Goal: Task Accomplishment & Management: Use online tool/utility

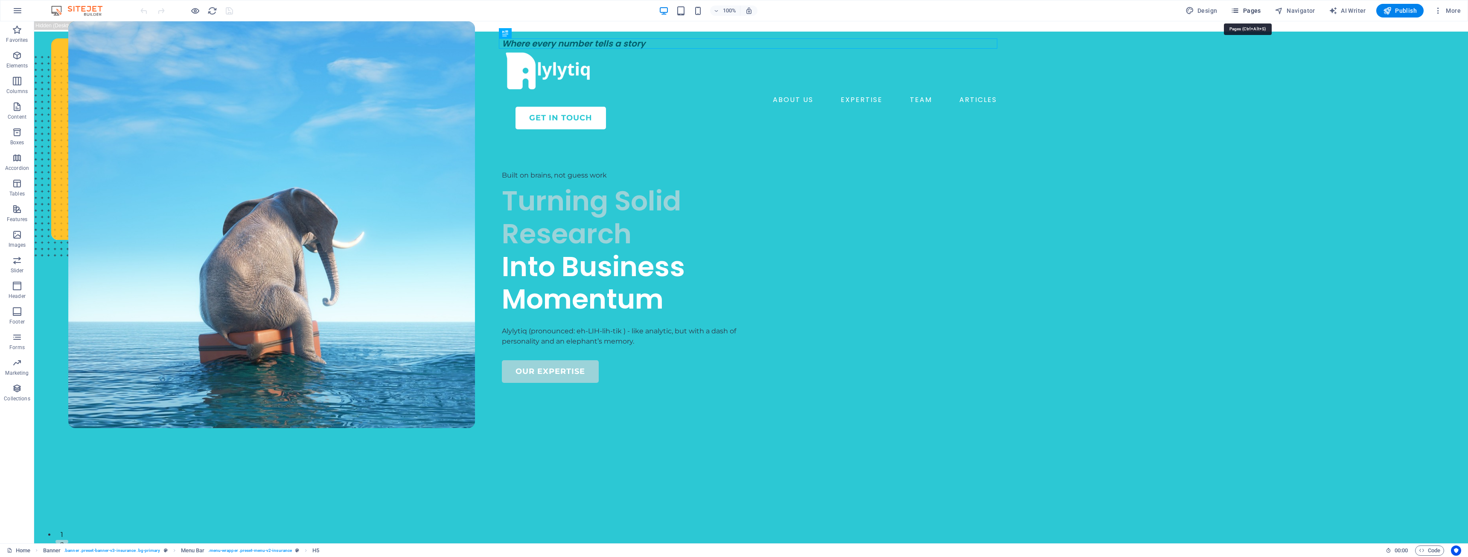
click at [1253, 10] on span "Pages" at bounding box center [1246, 10] width 30 height 9
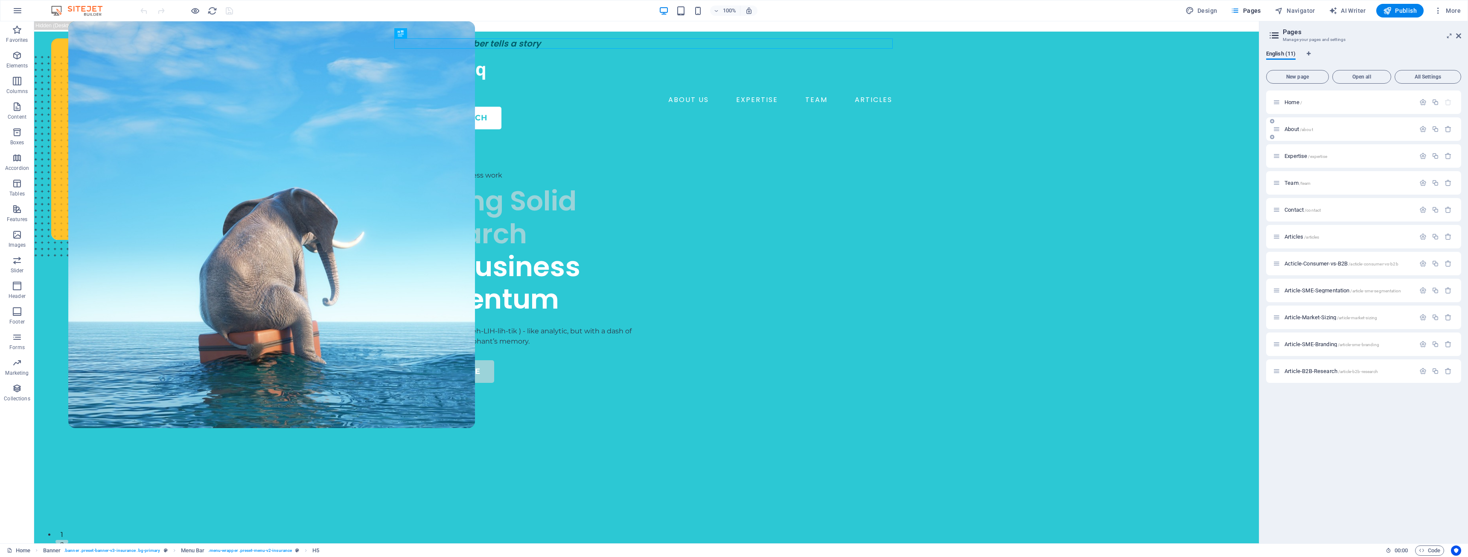
click at [1302, 129] on span "/about" at bounding box center [1306, 129] width 13 height 5
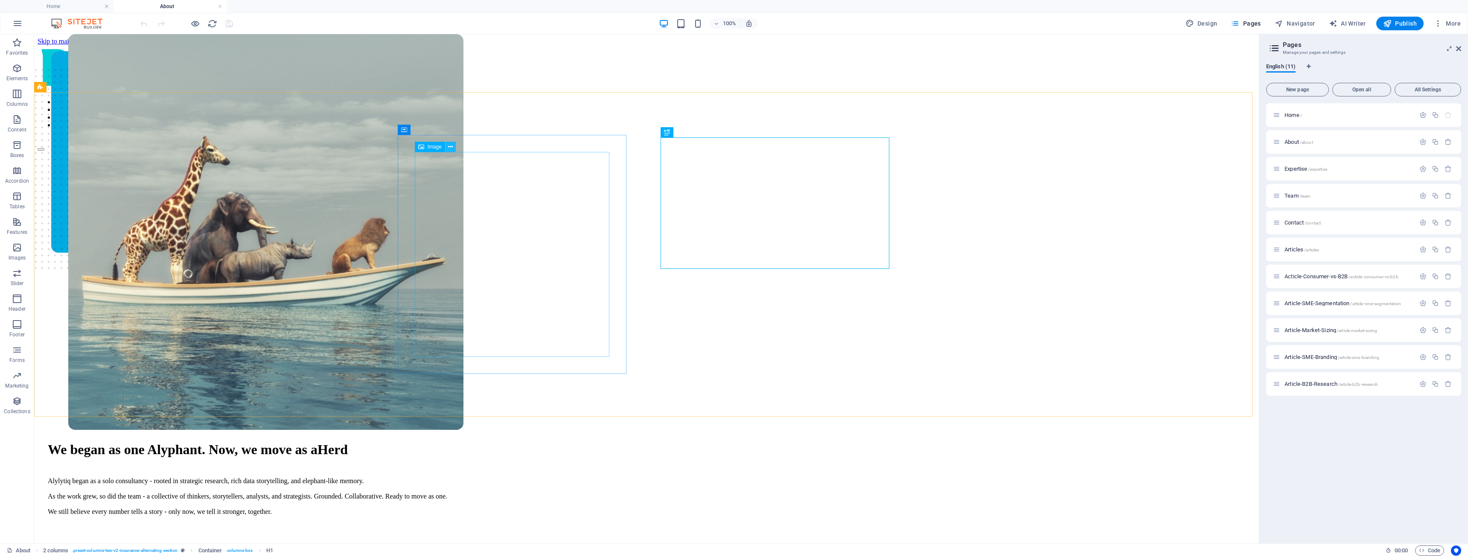
click at [451, 148] on icon at bounding box center [450, 147] width 5 height 9
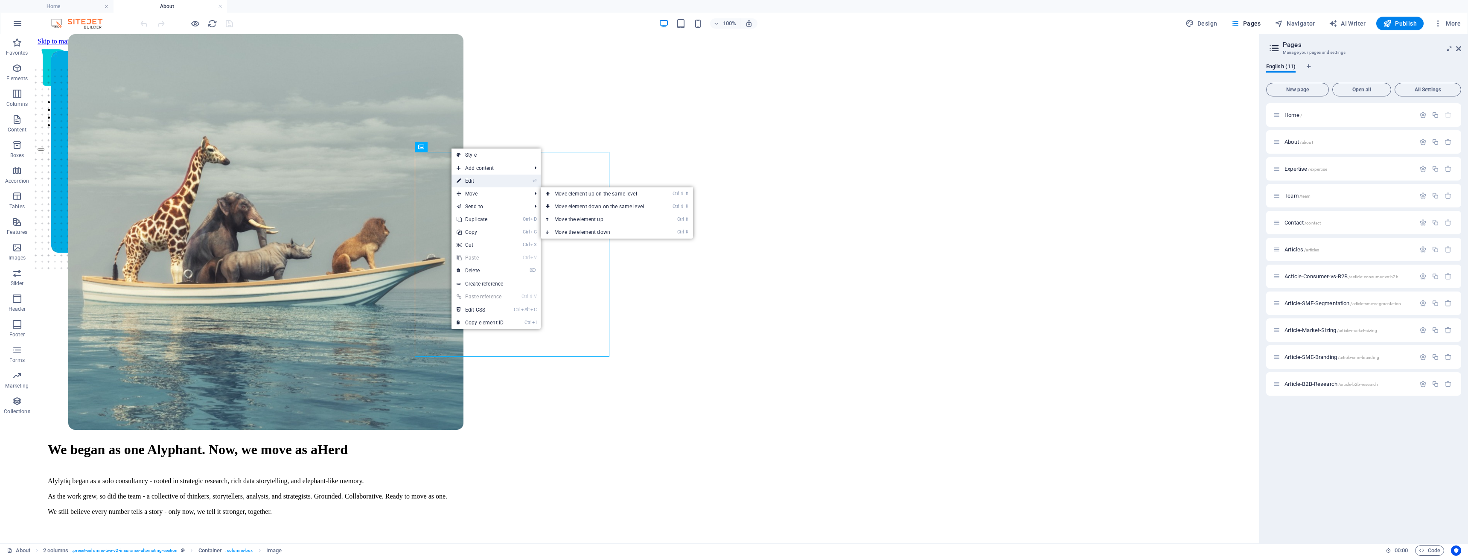
click at [490, 182] on link "⏎ Edit" at bounding box center [480, 181] width 57 height 13
select select "px"
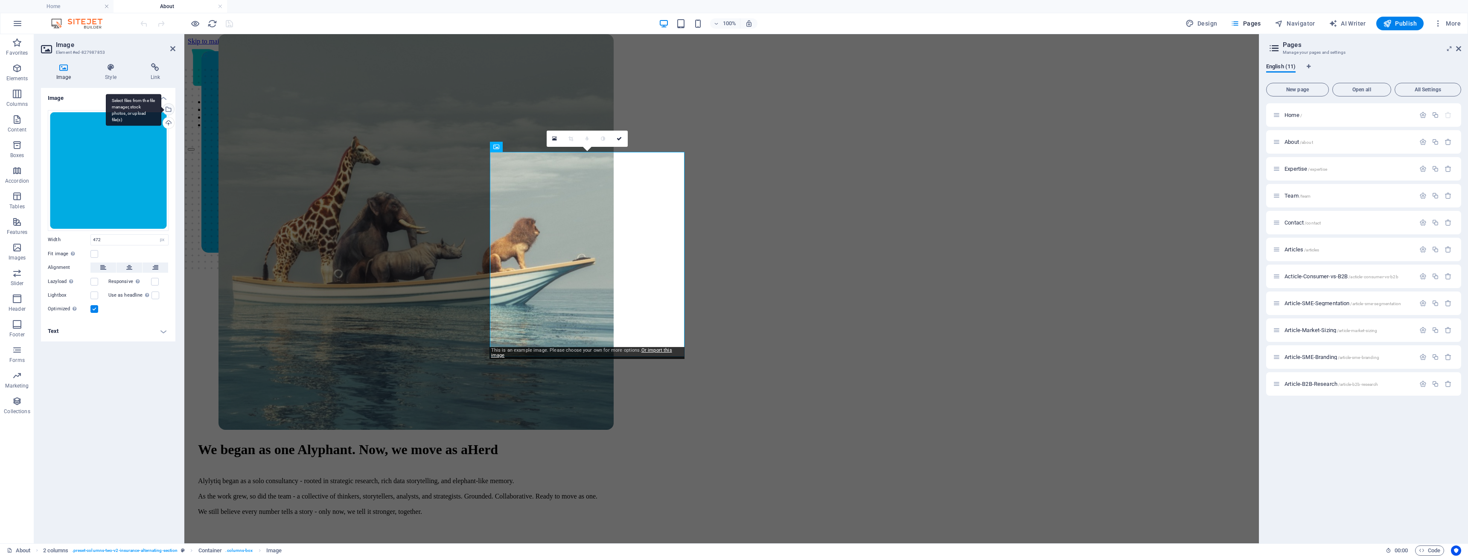
click at [170, 106] on div "Select files from the file manager, stock photos, or upload file(s)" at bounding box center [167, 110] width 13 height 13
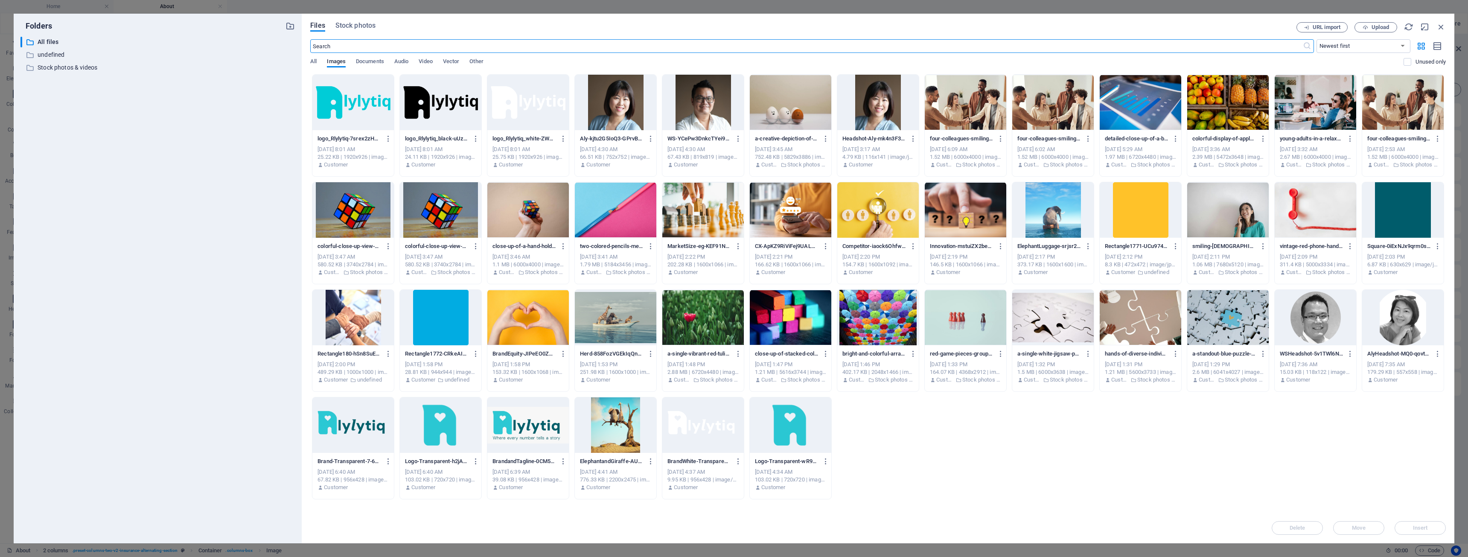
click at [1147, 221] on div at bounding box center [1141, 209] width 82 height 55
click at [1421, 529] on span "Insert" at bounding box center [1420, 527] width 15 height 5
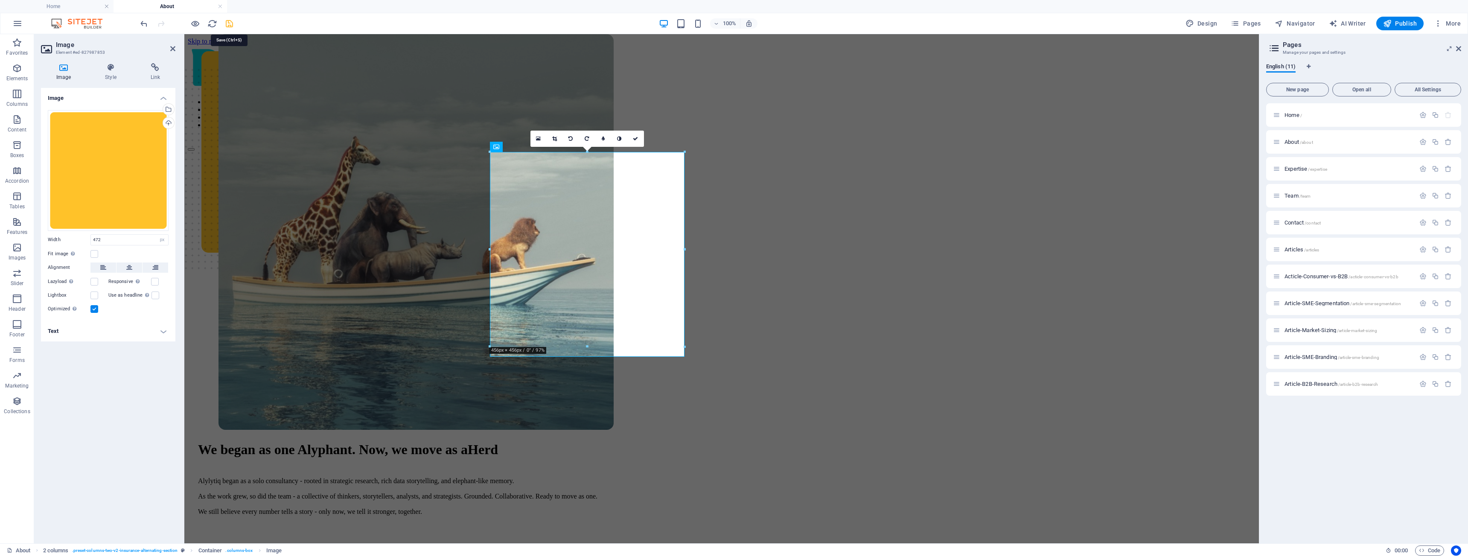
click at [230, 25] on icon "save" at bounding box center [229, 24] width 10 height 10
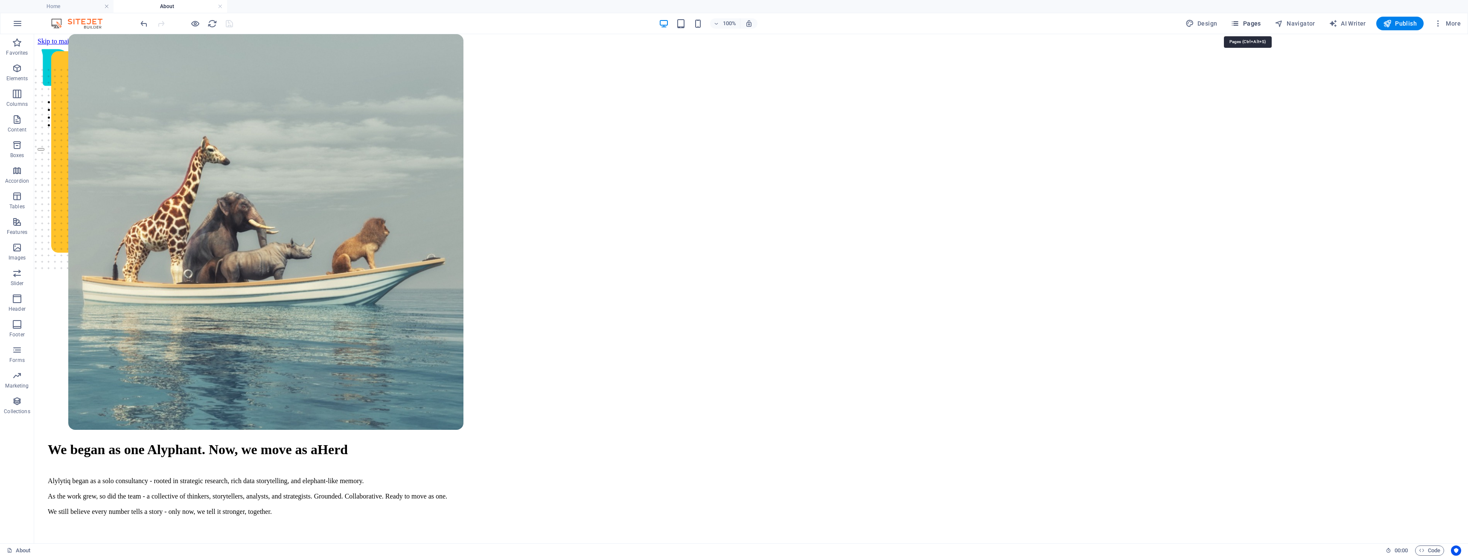
click at [1255, 23] on span "Pages" at bounding box center [1246, 23] width 30 height 9
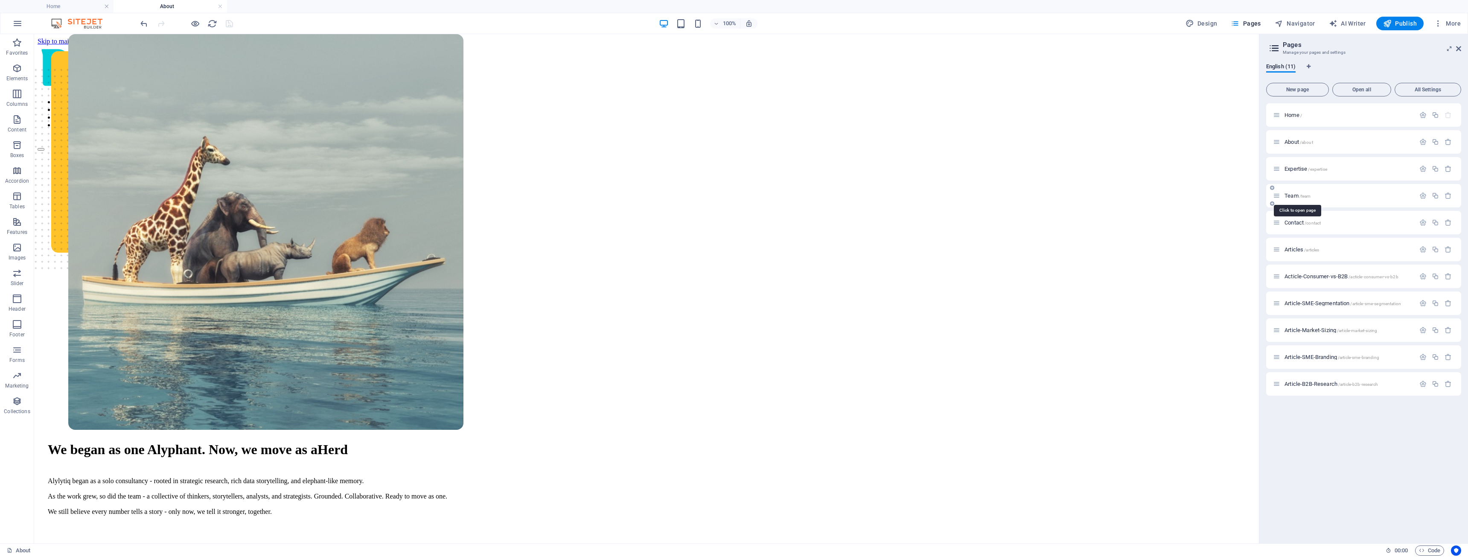
click at [1297, 195] on span "Team /team" at bounding box center [1298, 195] width 26 height 6
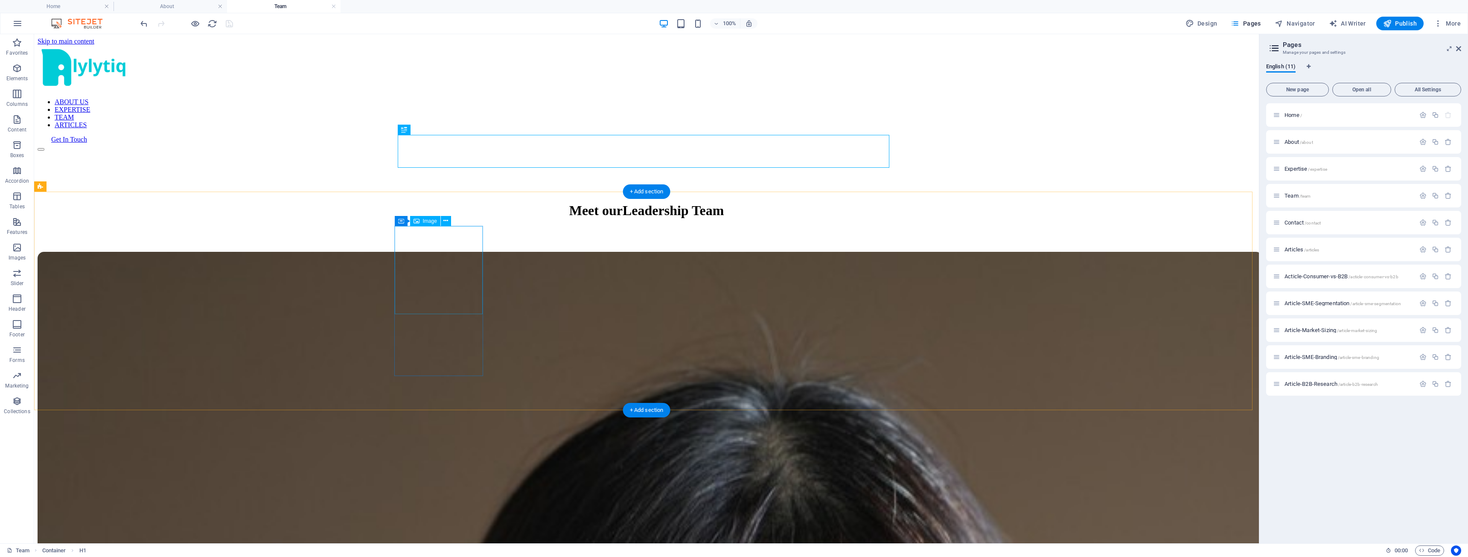
click at [447, 219] on icon at bounding box center [445, 220] width 5 height 9
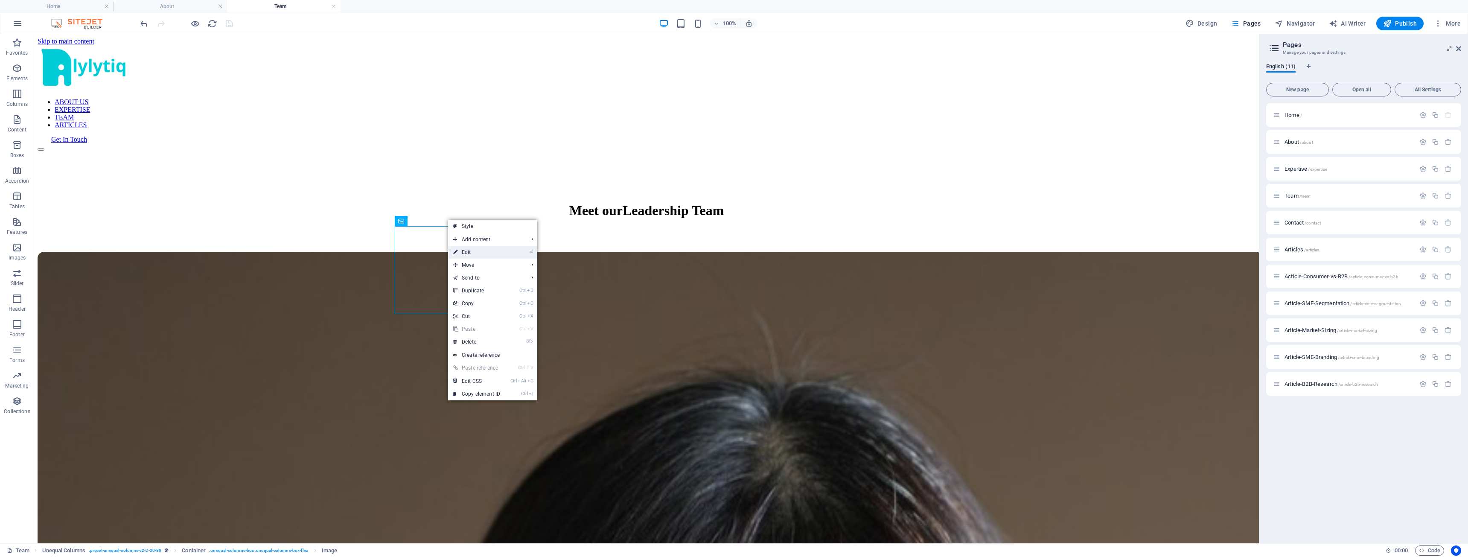
click at [466, 251] on link "⏎ Edit" at bounding box center [476, 252] width 57 height 13
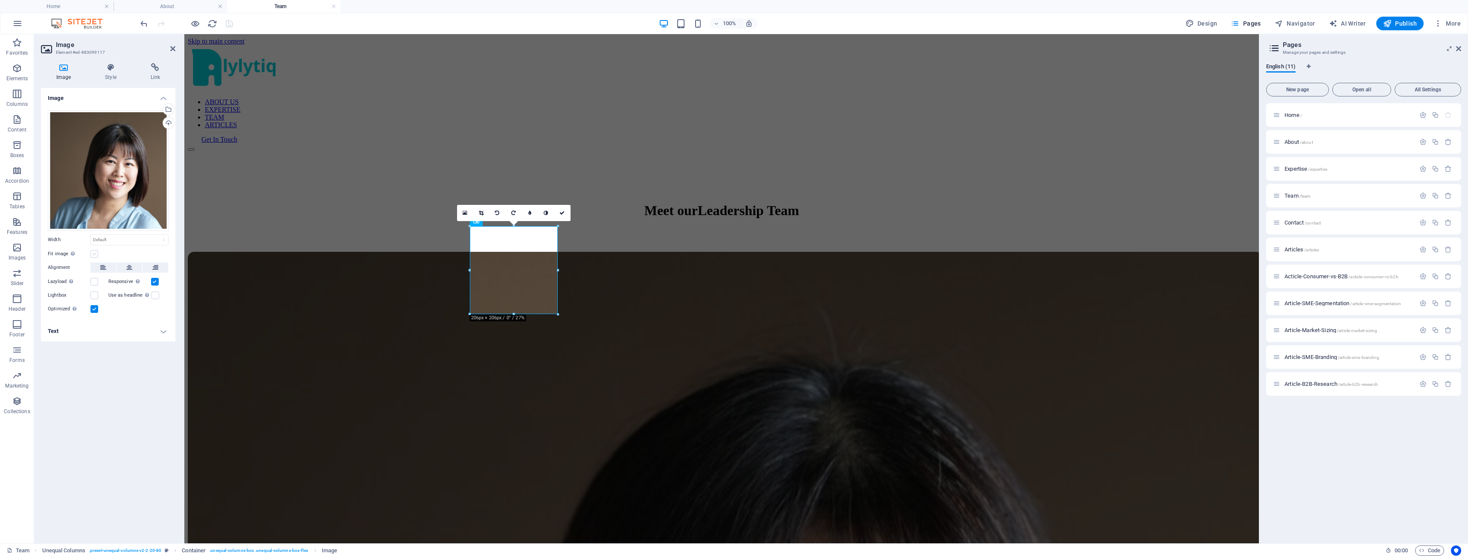
click at [96, 256] on label at bounding box center [94, 254] width 8 height 8
click at [0, 0] on input "Fit image Automatically fit image to a fixed width and height" at bounding box center [0, 0] width 0 height 0
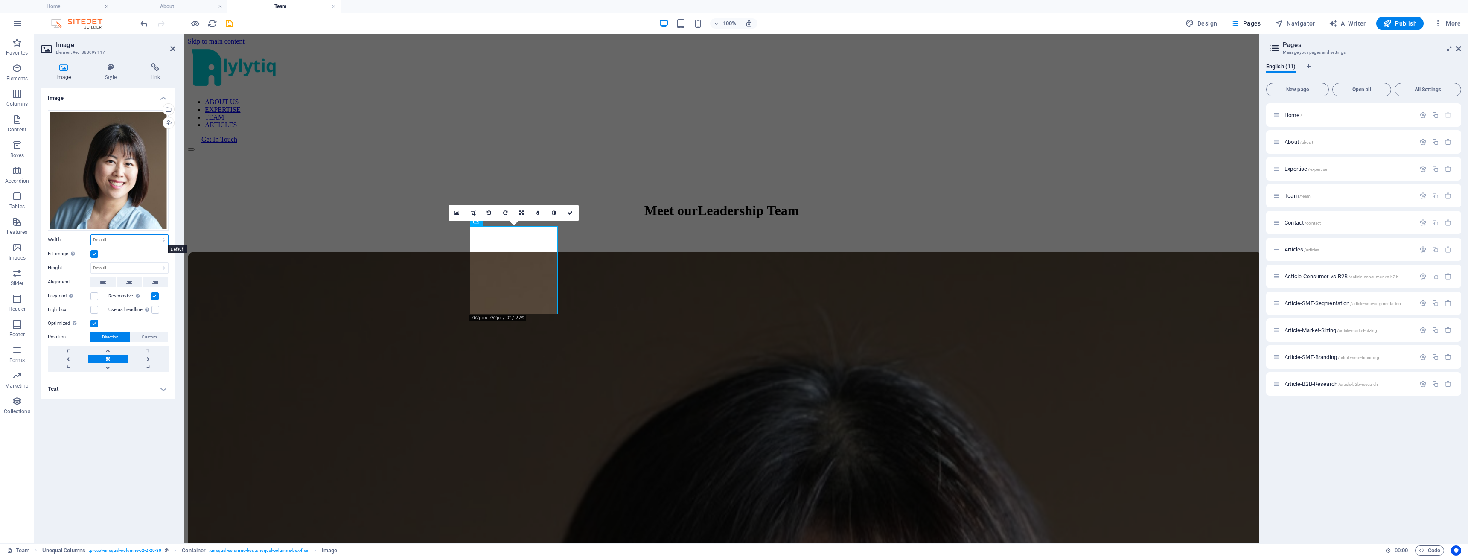
click at [160, 241] on select "Default auto px rem % em vh vw" at bounding box center [129, 240] width 77 height 10
select select "%"
click at [156, 235] on select "Default auto px rem % em vh vw" at bounding box center [129, 240] width 77 height 10
type input "100"
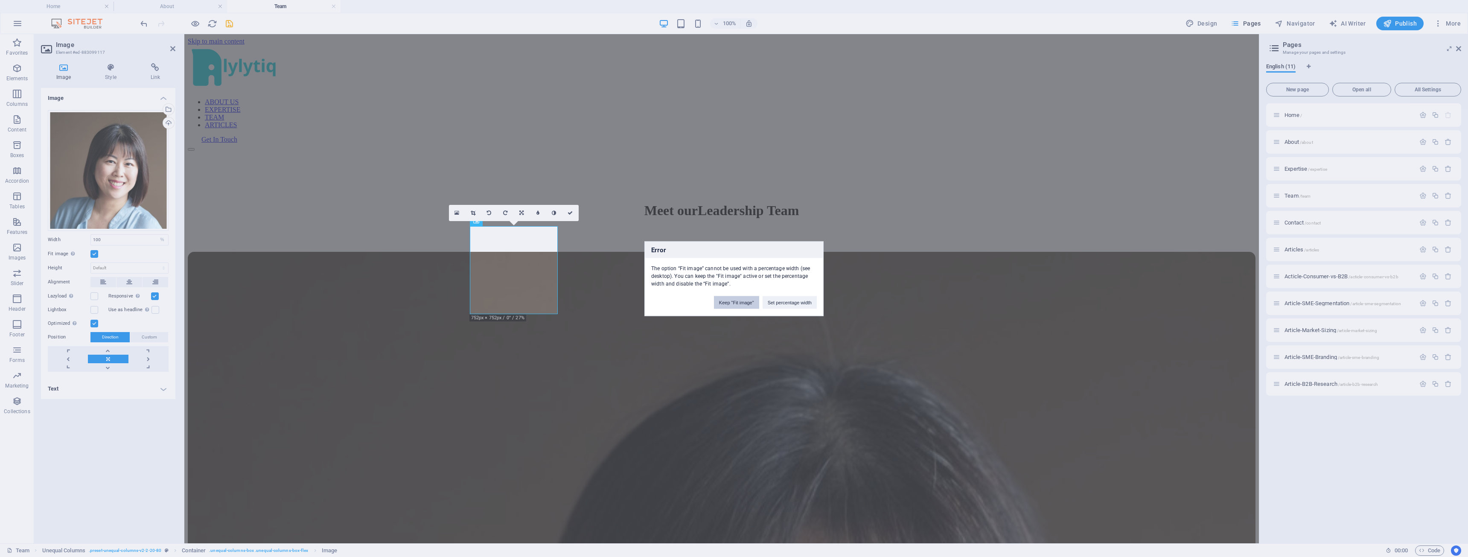
click at [730, 301] on button "Keep "Fit image"" at bounding box center [736, 302] width 45 height 13
select select "DISABLED_OPTION_VALUE"
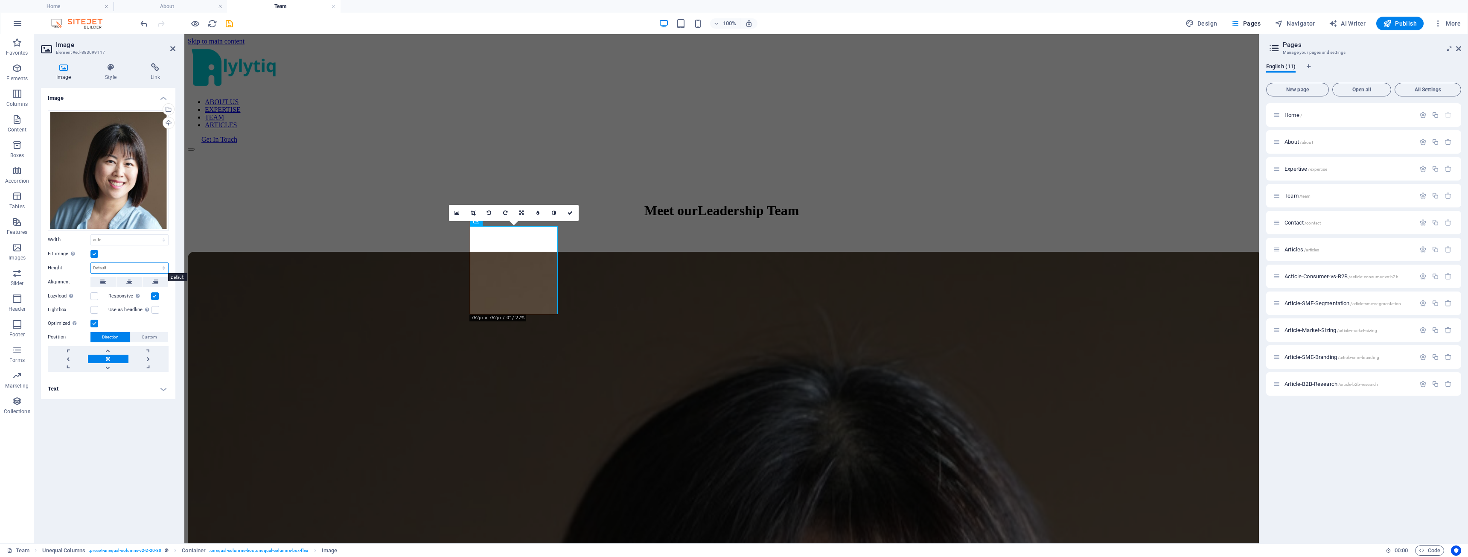
click at [123, 267] on select "Default auto px" at bounding box center [129, 268] width 77 height 10
select select "px"
click at [156, 263] on select "Default auto px" at bounding box center [129, 268] width 77 height 10
type input "206"
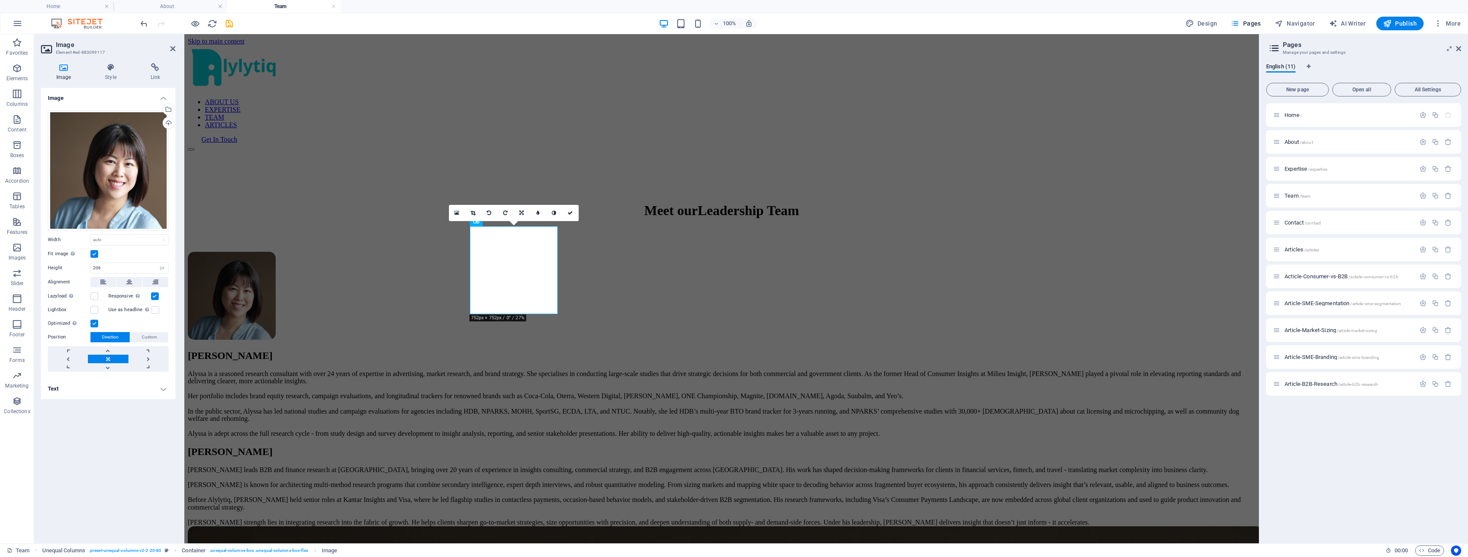
click at [130, 257] on div "Fit image Automatically fit image to a fixed width and height" at bounding box center [108, 254] width 121 height 10
click at [162, 267] on select "Default auto px" at bounding box center [162, 268] width 12 height 10
select select "default"
click at [156, 263] on select "Default auto px" at bounding box center [162, 268] width 12 height 10
select select "DISABLED_OPTION_VALUE"
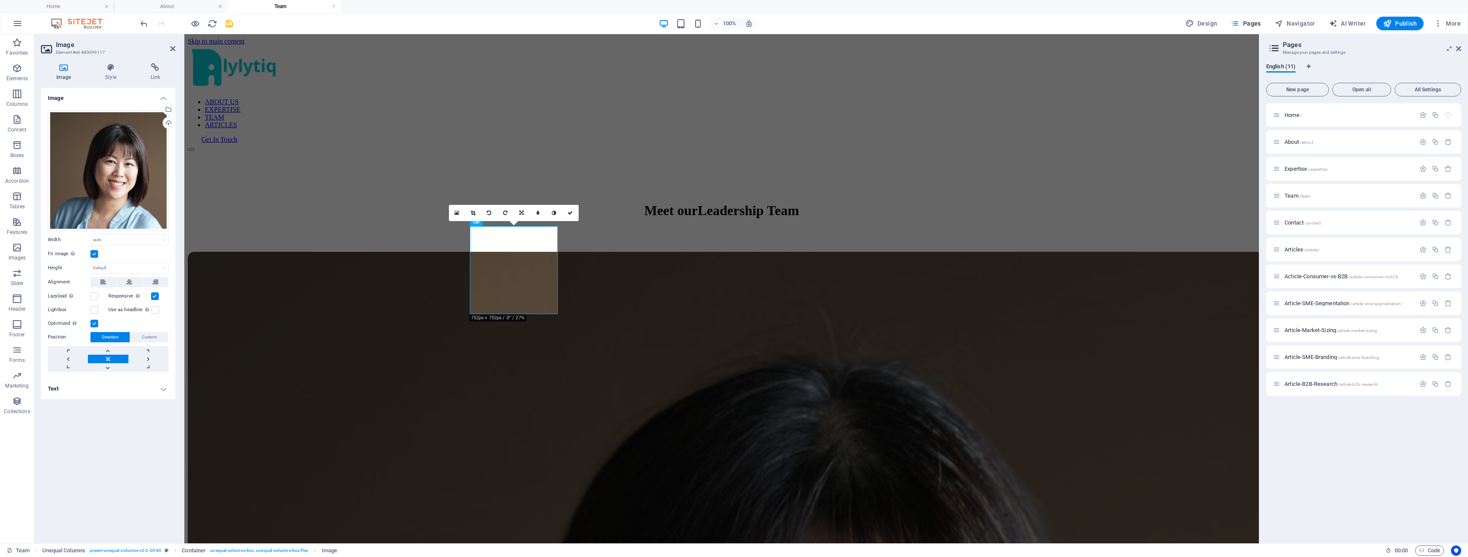
click at [146, 255] on div "Fit image Automatically fit image to a fixed width and height" at bounding box center [108, 254] width 121 height 10
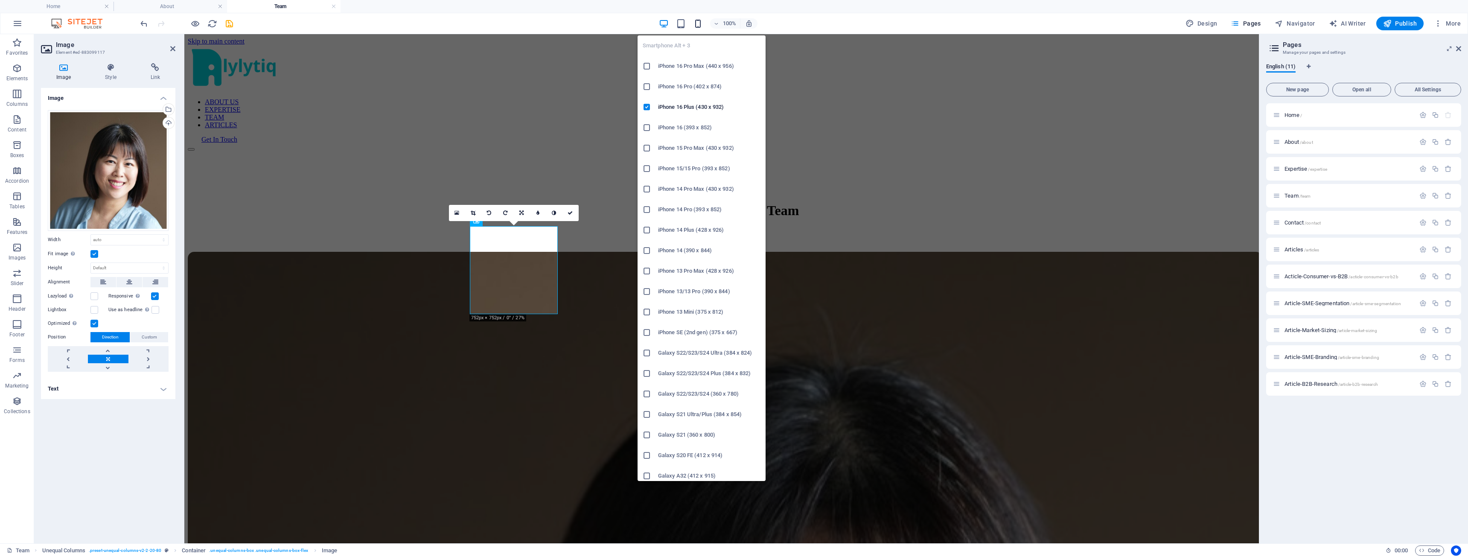
click at [702, 24] on icon "button" at bounding box center [698, 24] width 10 height 10
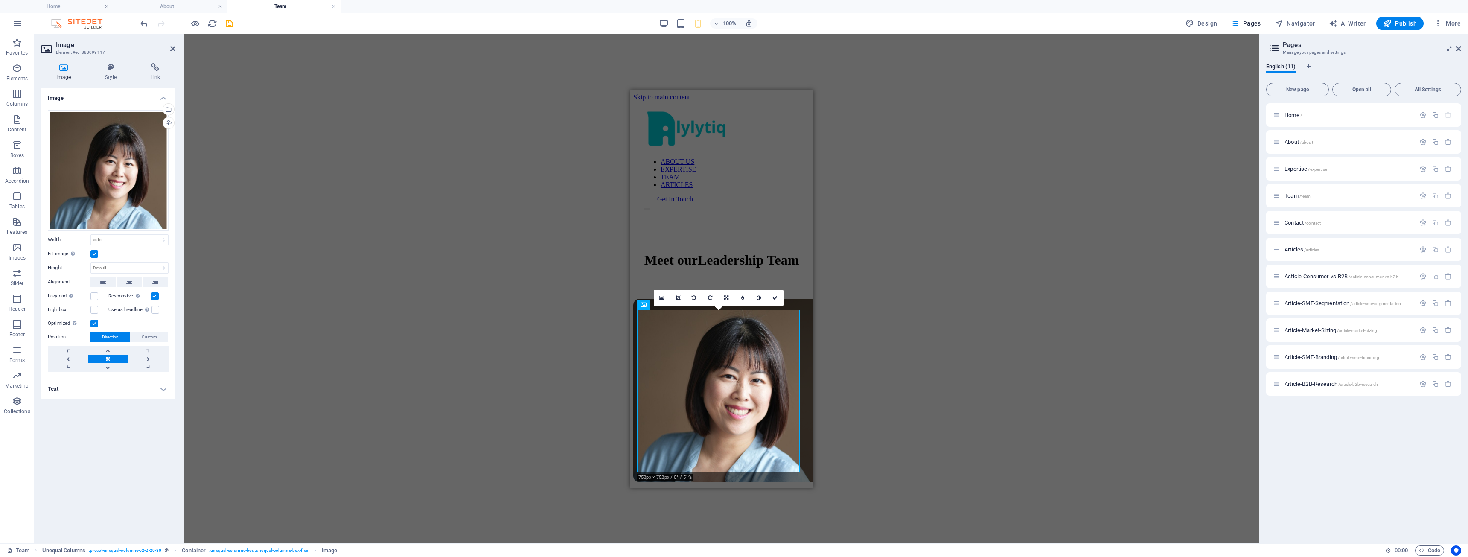
click at [94, 254] on label at bounding box center [94, 254] width 8 height 8
click at [0, 0] on input "Fit image Automatically fit image to a fixed width and height" at bounding box center [0, 0] width 0 height 0
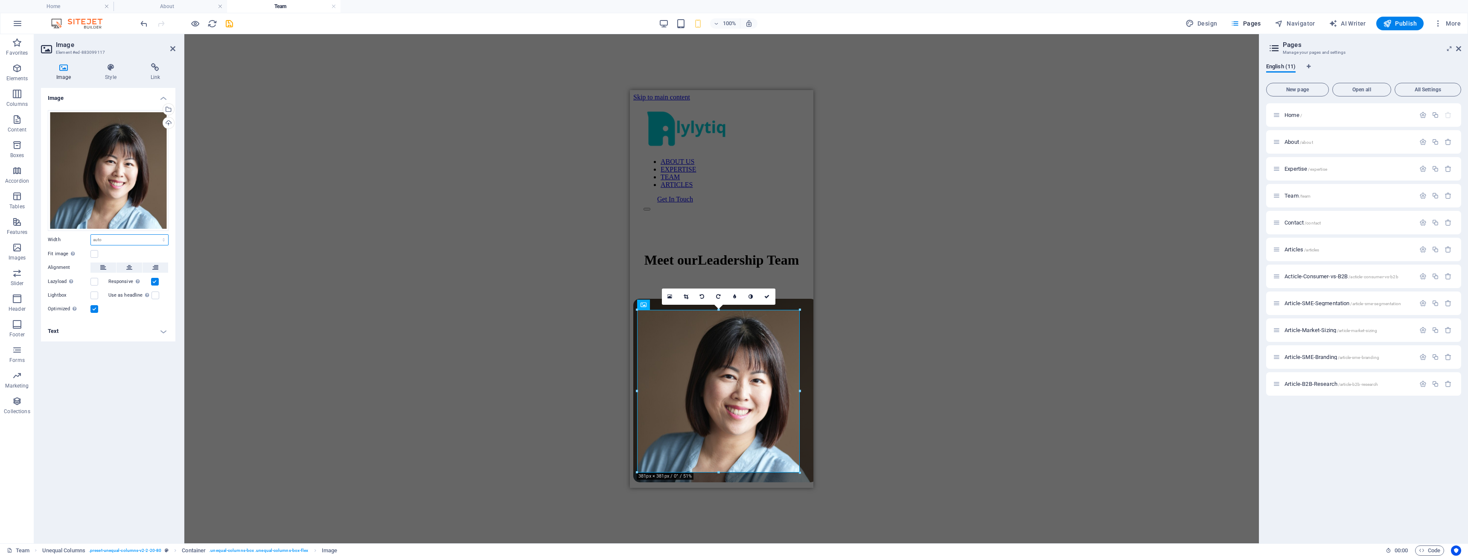
click at [121, 236] on select "Default auto px rem % em vh vw" at bounding box center [129, 240] width 77 height 10
select select "%"
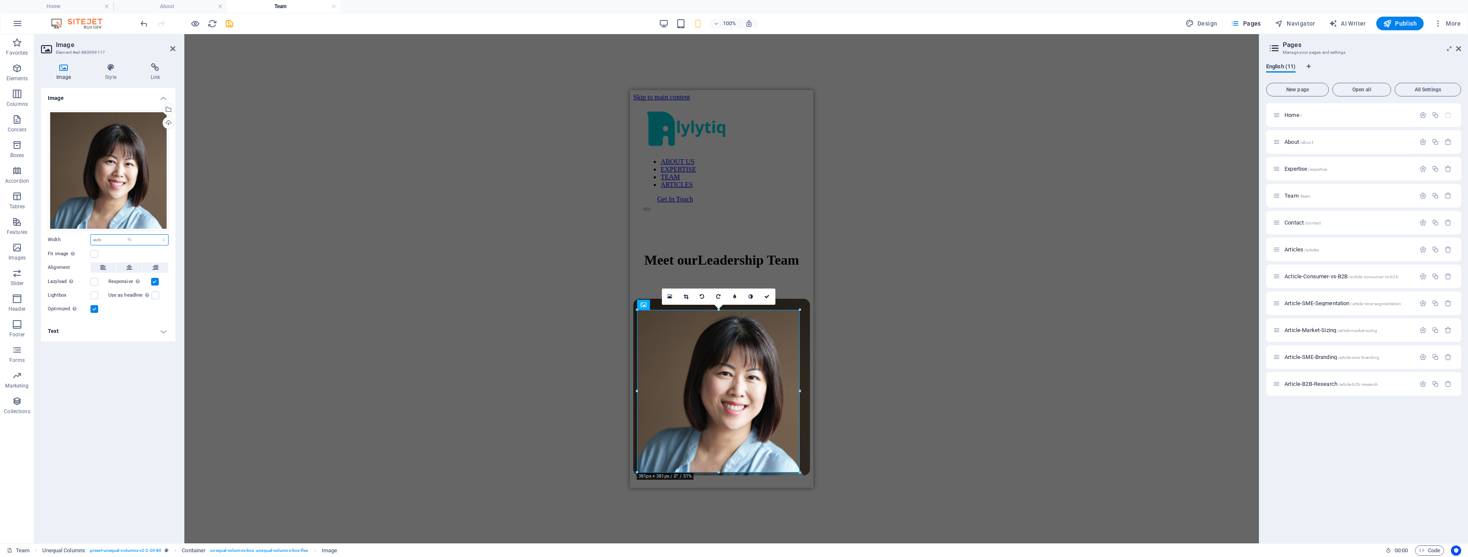
click at [156, 235] on select "Default auto px rem % em vh vw" at bounding box center [129, 240] width 77 height 10
click at [116, 242] on input "100" at bounding box center [129, 240] width 77 height 10
drag, startPoint x: 118, startPoint y: 239, endPoint x: 76, endPoint y: 236, distance: 42.8
click at [76, 236] on div "Width 100 Default auto px rem % em vh vw" at bounding box center [108, 239] width 121 height 11
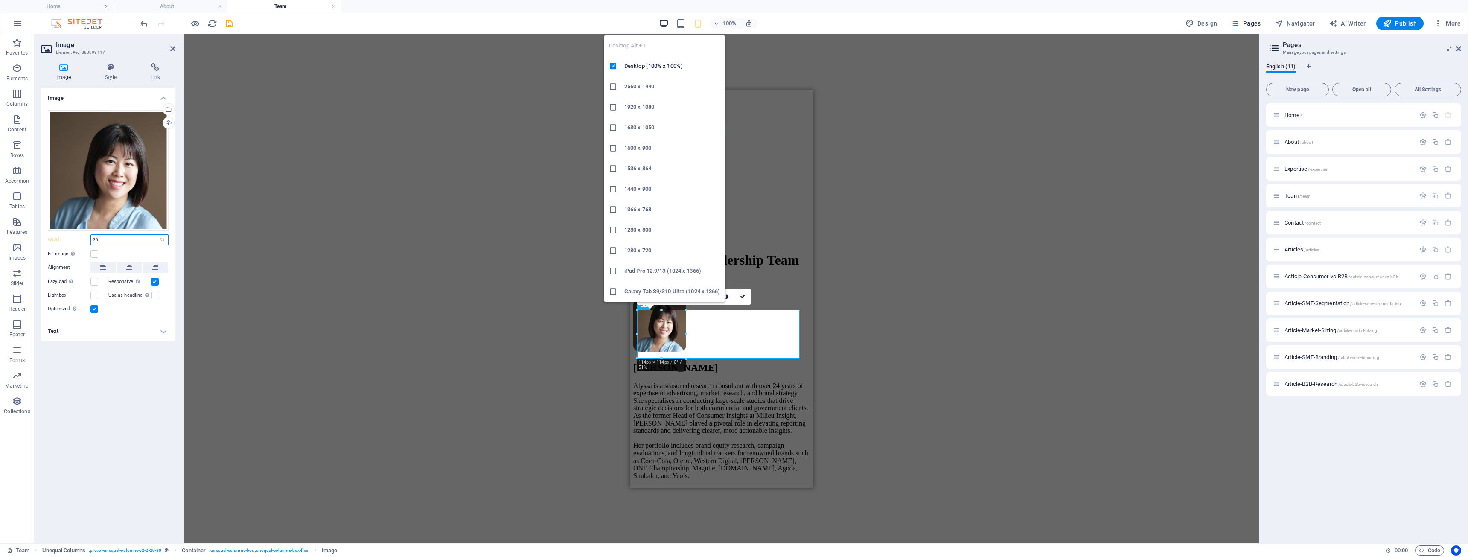
type input "30"
click at [667, 24] on icon "button" at bounding box center [664, 24] width 10 height 10
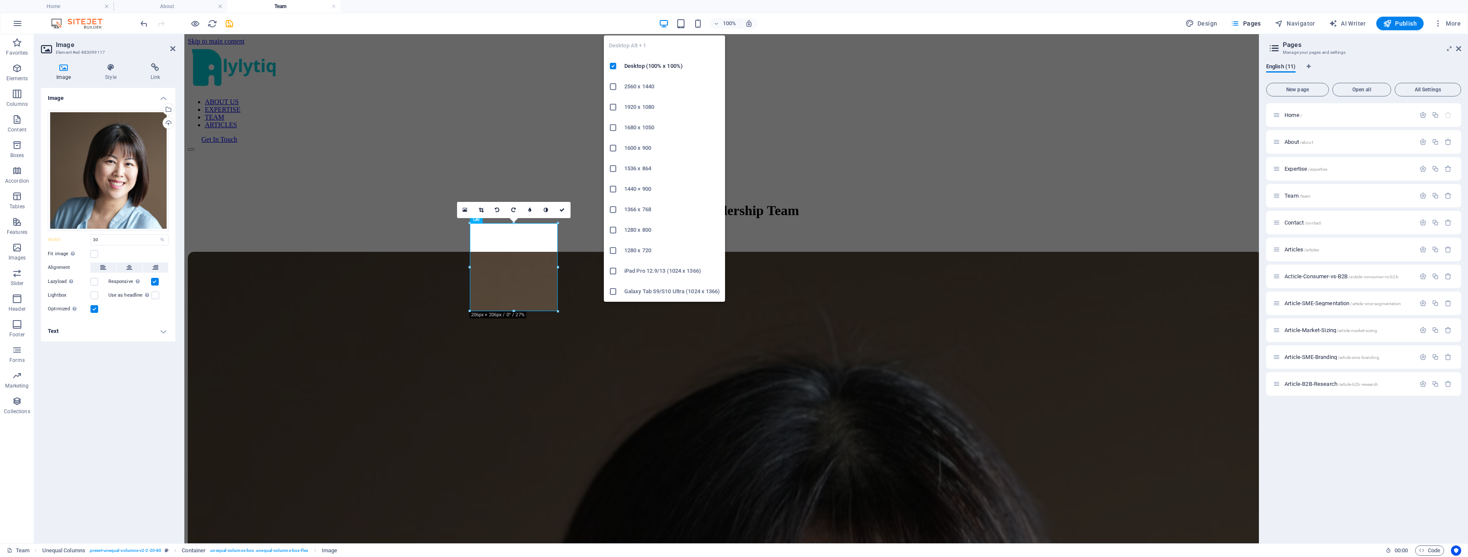
select select "DISABLED_OPTION_VALUE"
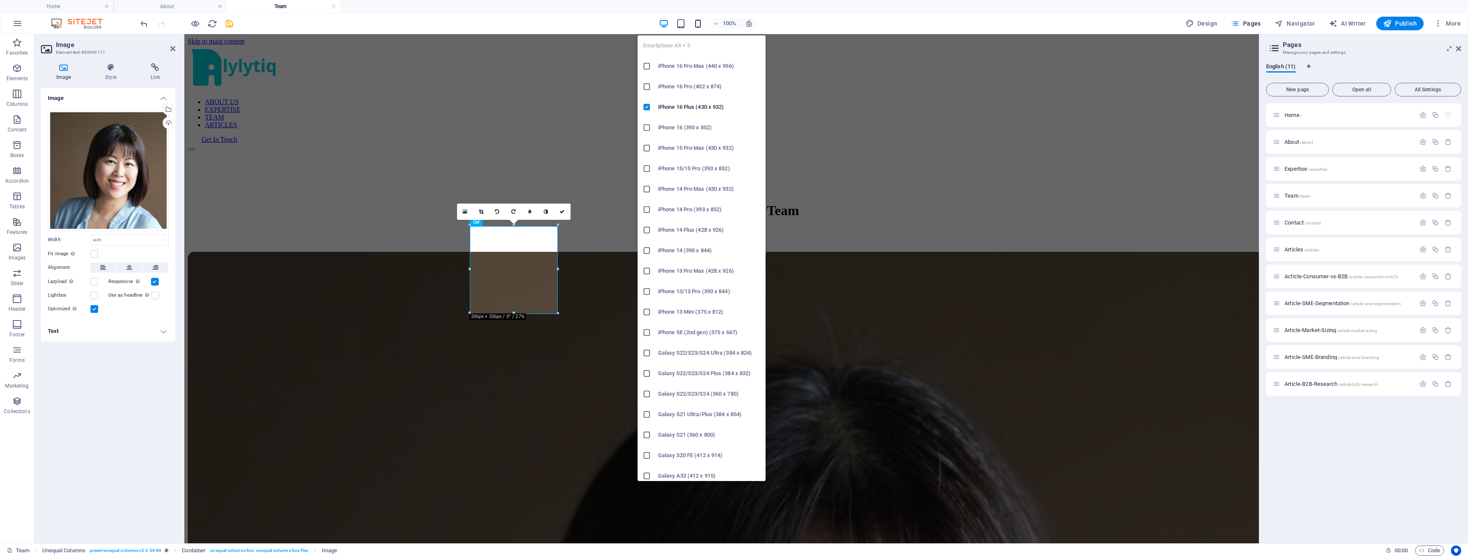
click at [699, 23] on icon "button" at bounding box center [698, 24] width 10 height 10
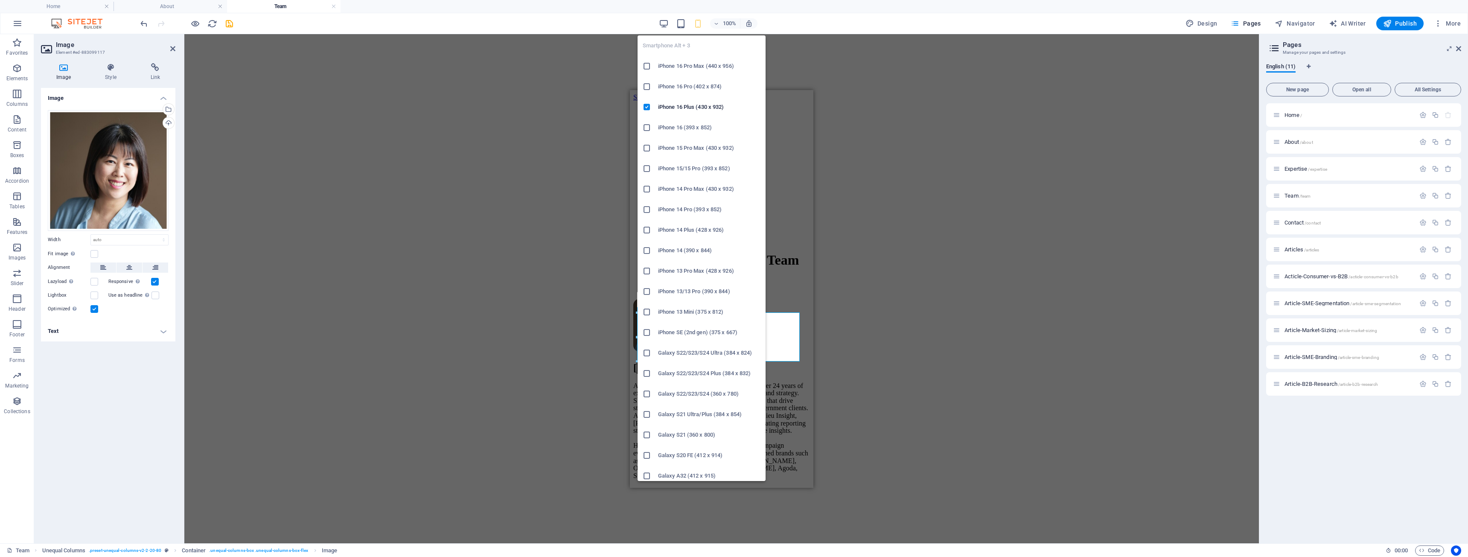
type input "30"
select select "%"
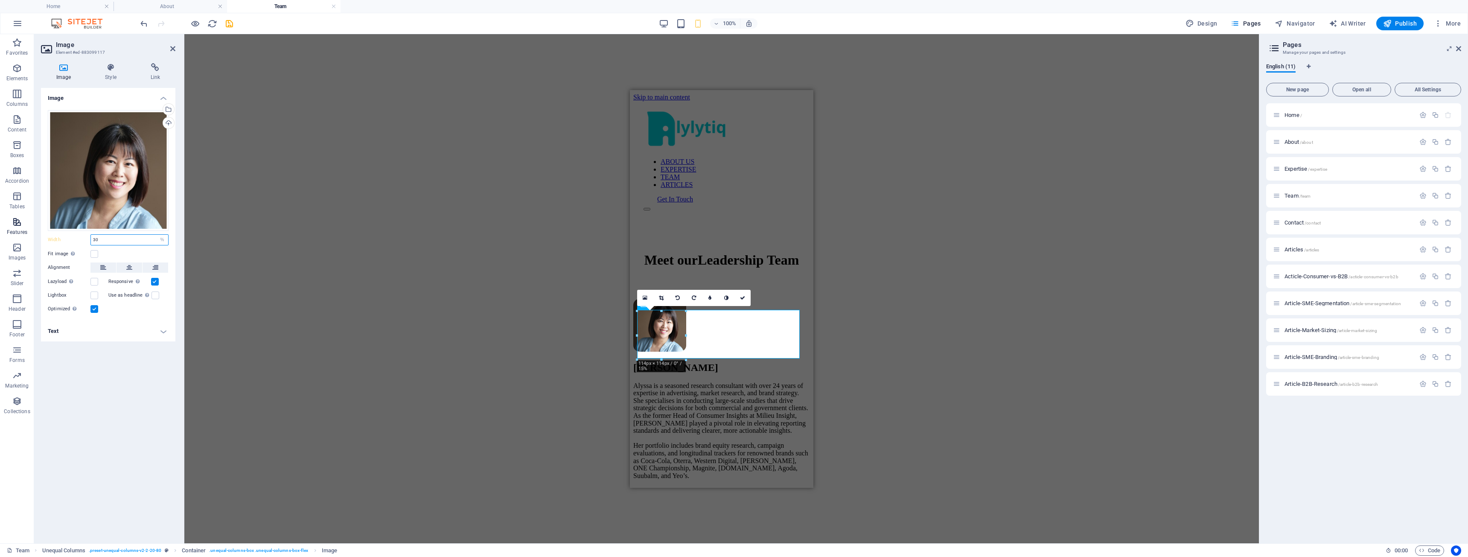
drag, startPoint x: 143, startPoint y: 244, endPoint x: 19, endPoint y: 223, distance: 125.9
click at [19, 223] on section "Favorites Elements Columns Content Boxes Accordion Tables Features Images Slide…" at bounding box center [629, 288] width 1259 height 509
type input "40"
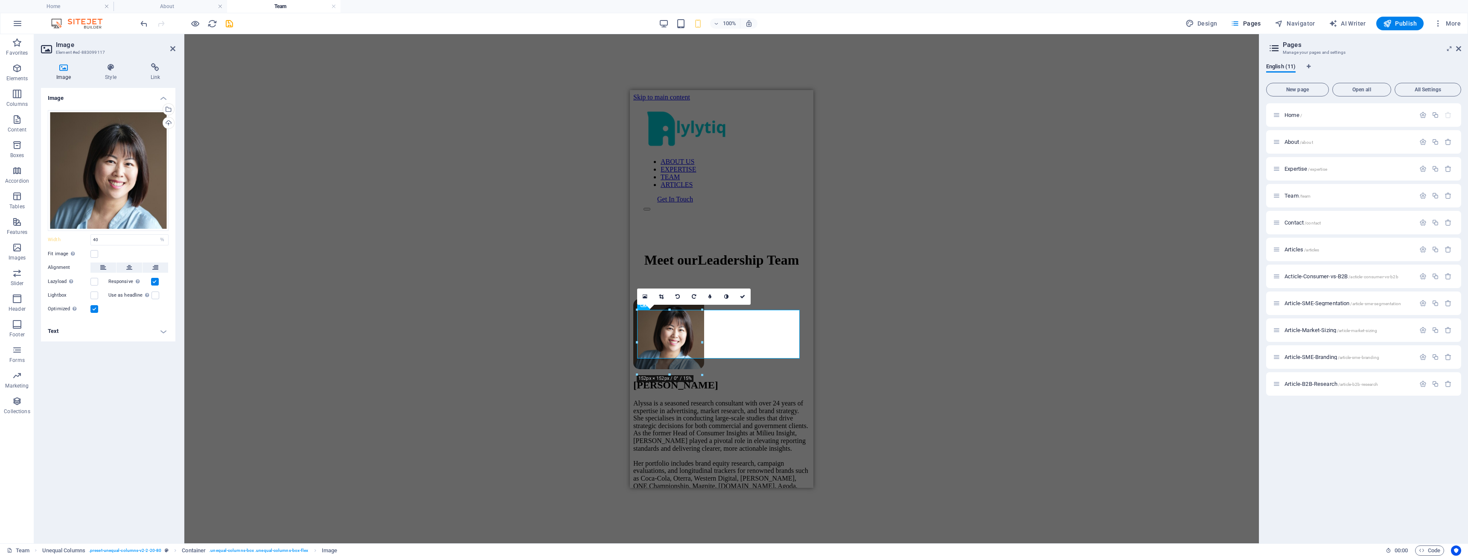
click at [137, 407] on div "Image Drag files here, click to choose files or select files from Files or our …" at bounding box center [108, 312] width 134 height 449
click at [133, 268] on button at bounding box center [130, 267] width 26 height 10
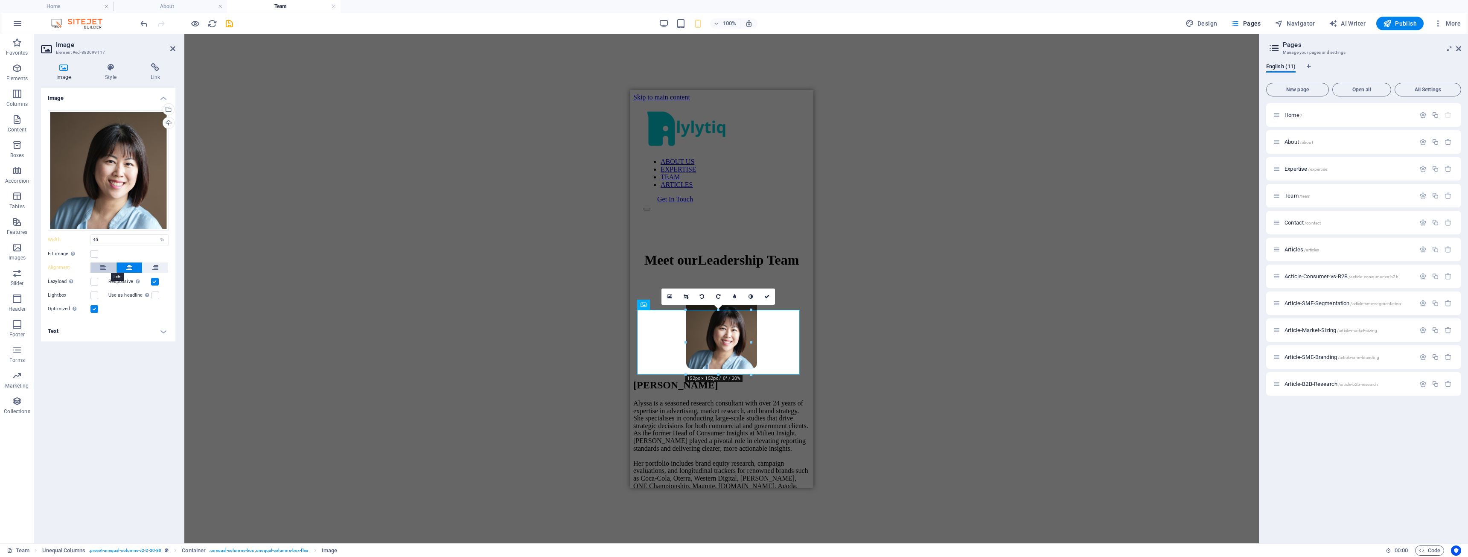
click at [108, 268] on button at bounding box center [103, 267] width 26 height 10
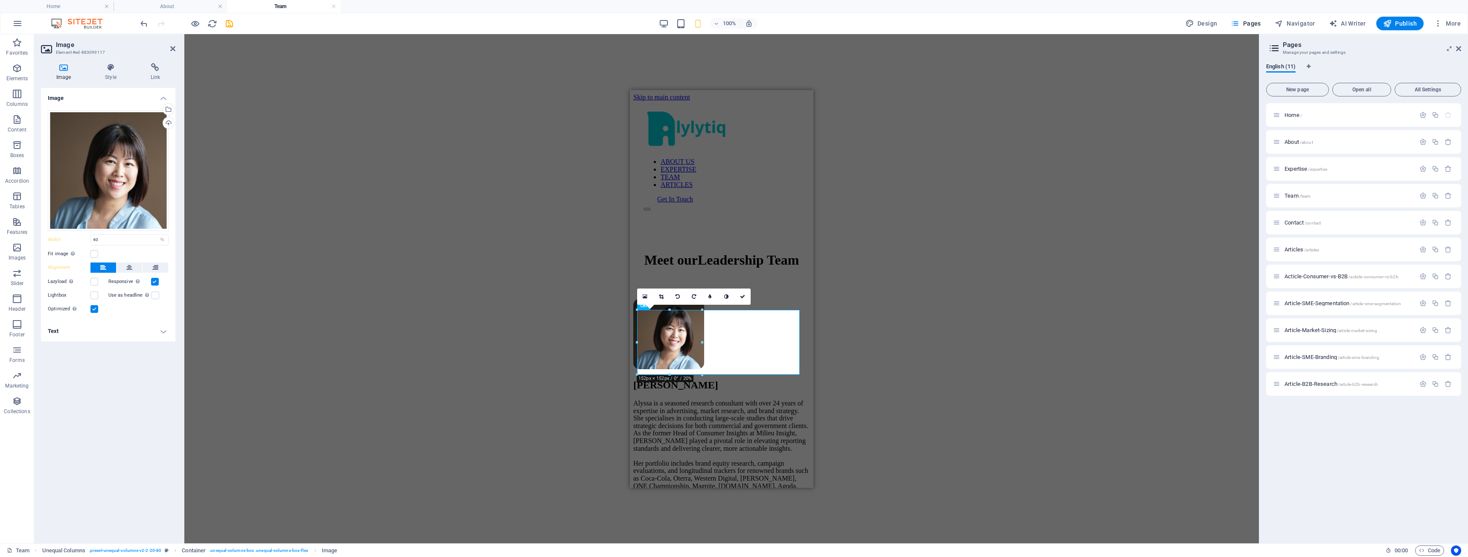
click at [151, 388] on div "Image Drag files here, click to choose files or select files from Files or our …" at bounding box center [108, 312] width 134 height 449
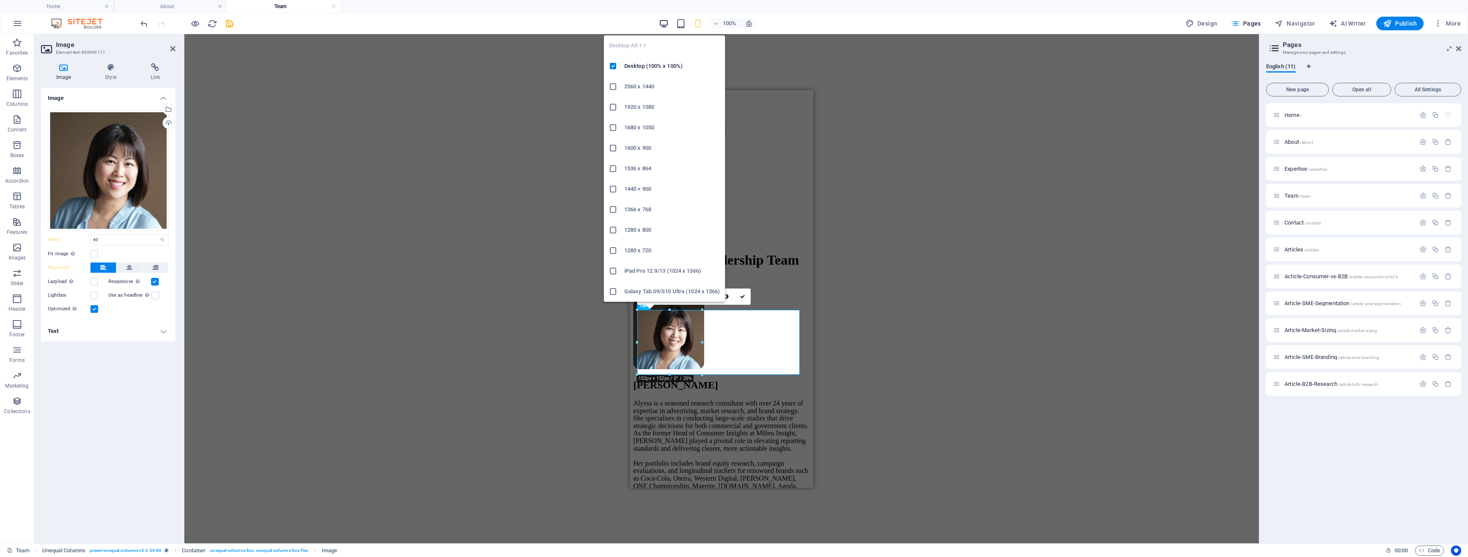
click at [665, 25] on icon "button" at bounding box center [664, 24] width 10 height 10
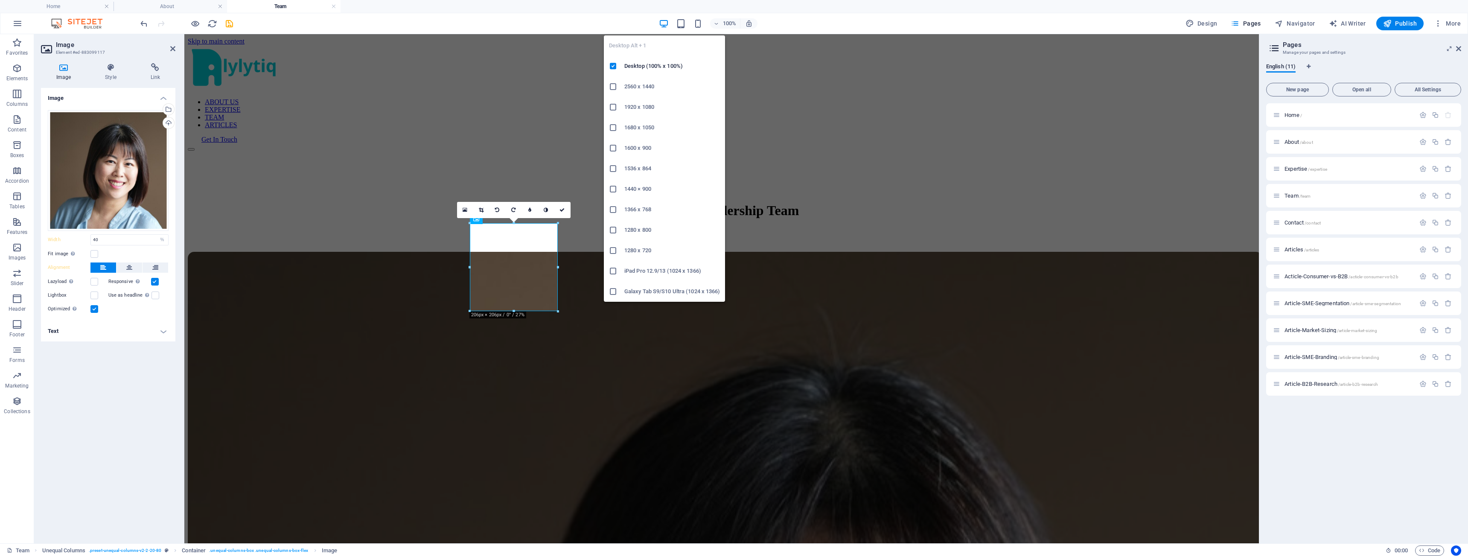
select select "DISABLED_OPTION_VALUE"
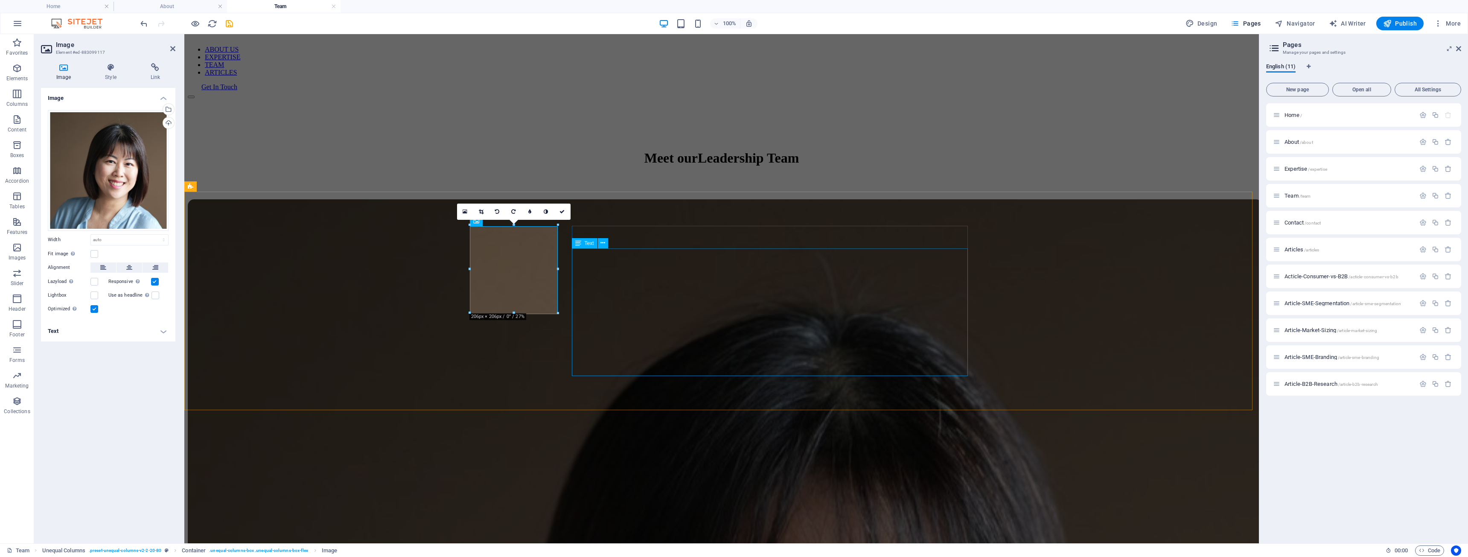
scroll to position [85, 0]
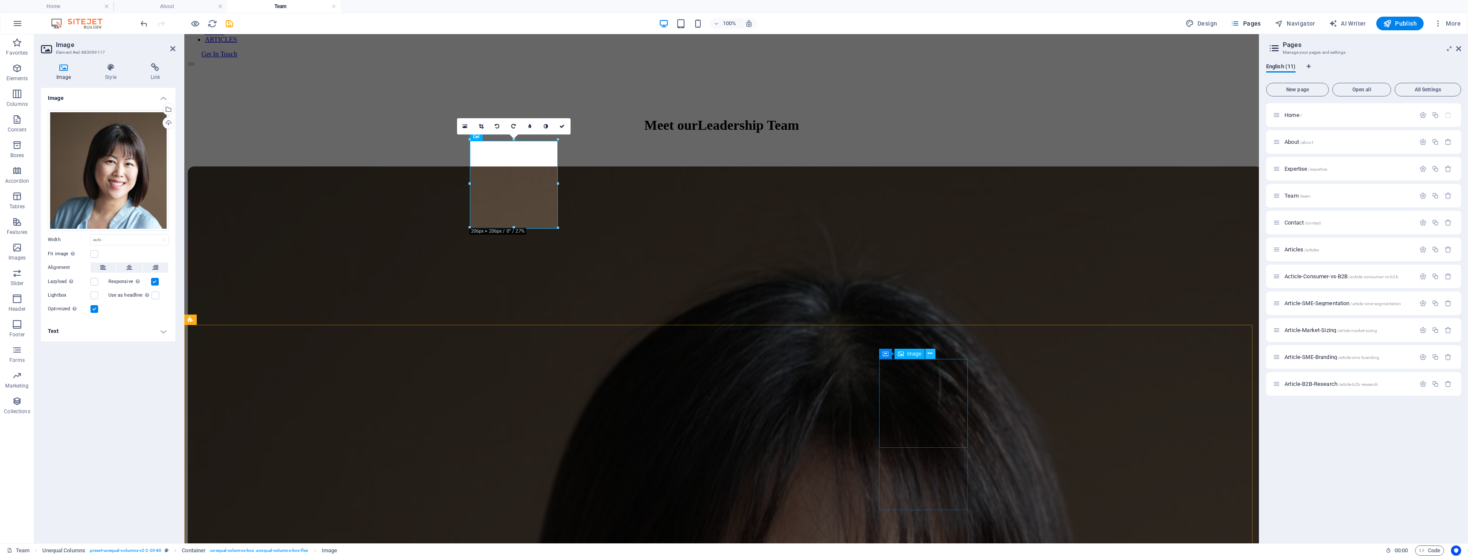
click at [934, 355] on button at bounding box center [930, 354] width 10 height 10
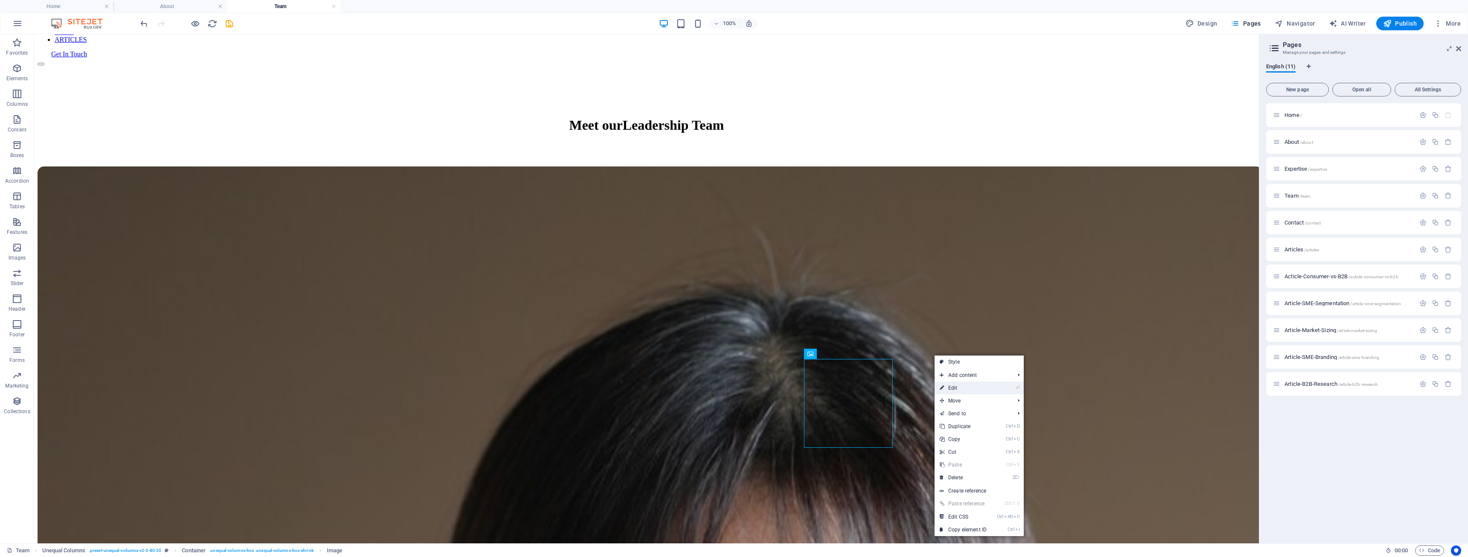
click at [954, 388] on link "⏎ Edit" at bounding box center [963, 388] width 57 height 13
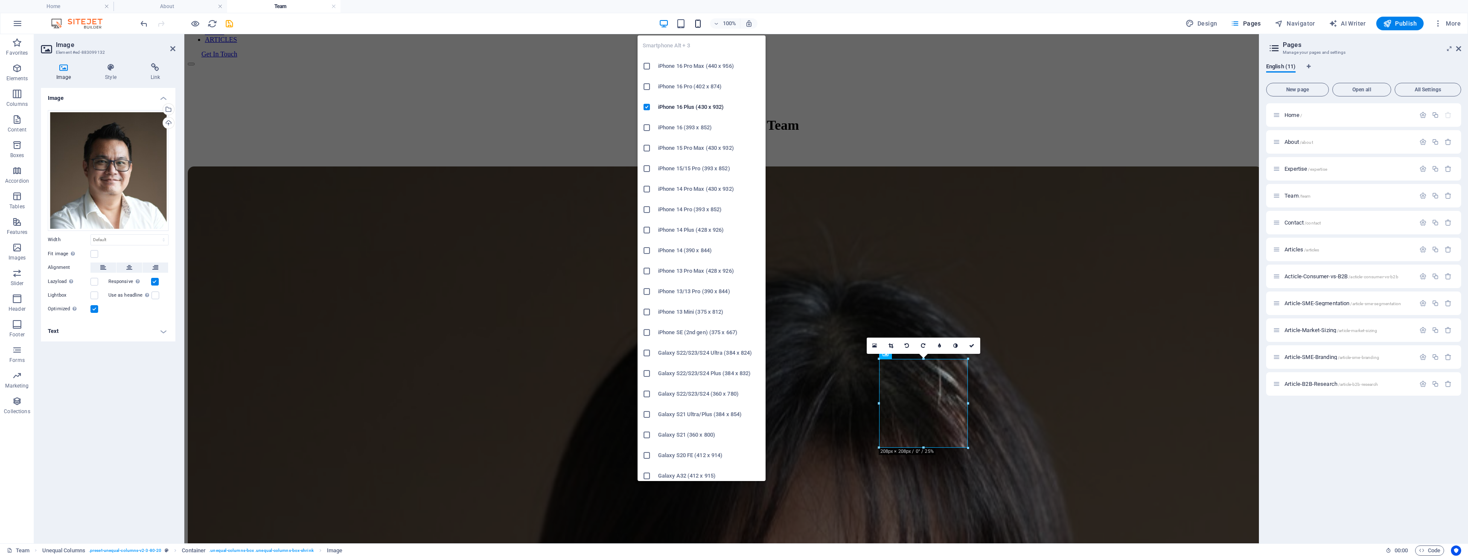
click at [700, 23] on icon "button" at bounding box center [698, 24] width 10 height 10
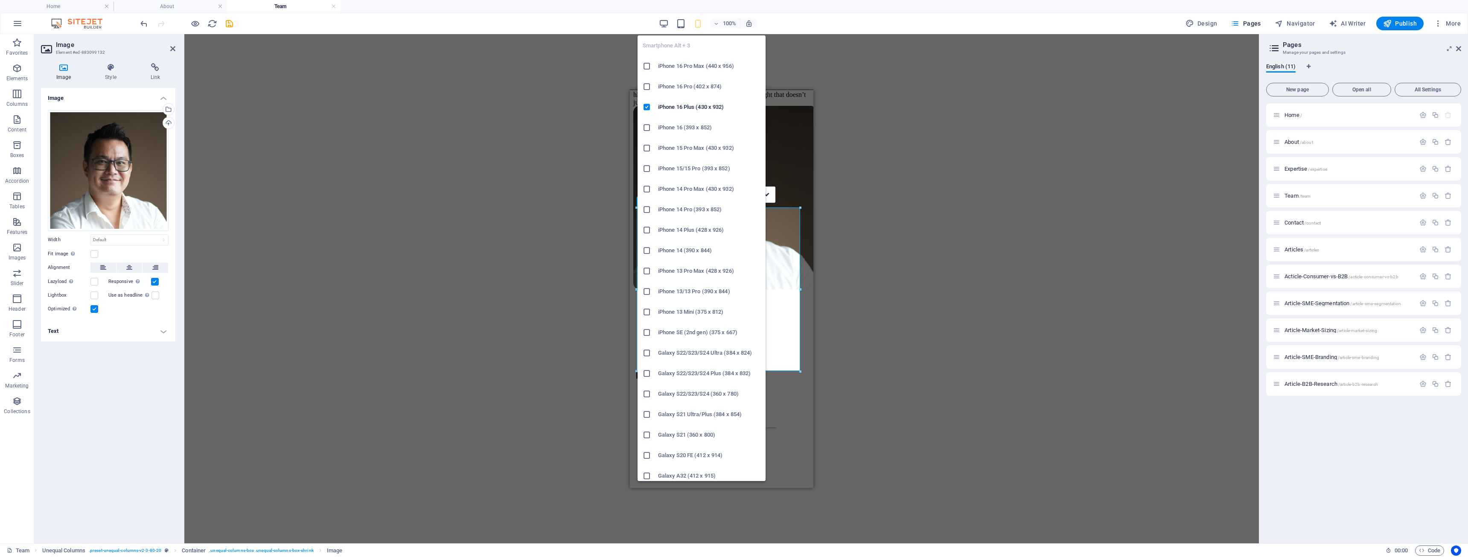
scroll to position [813, 0]
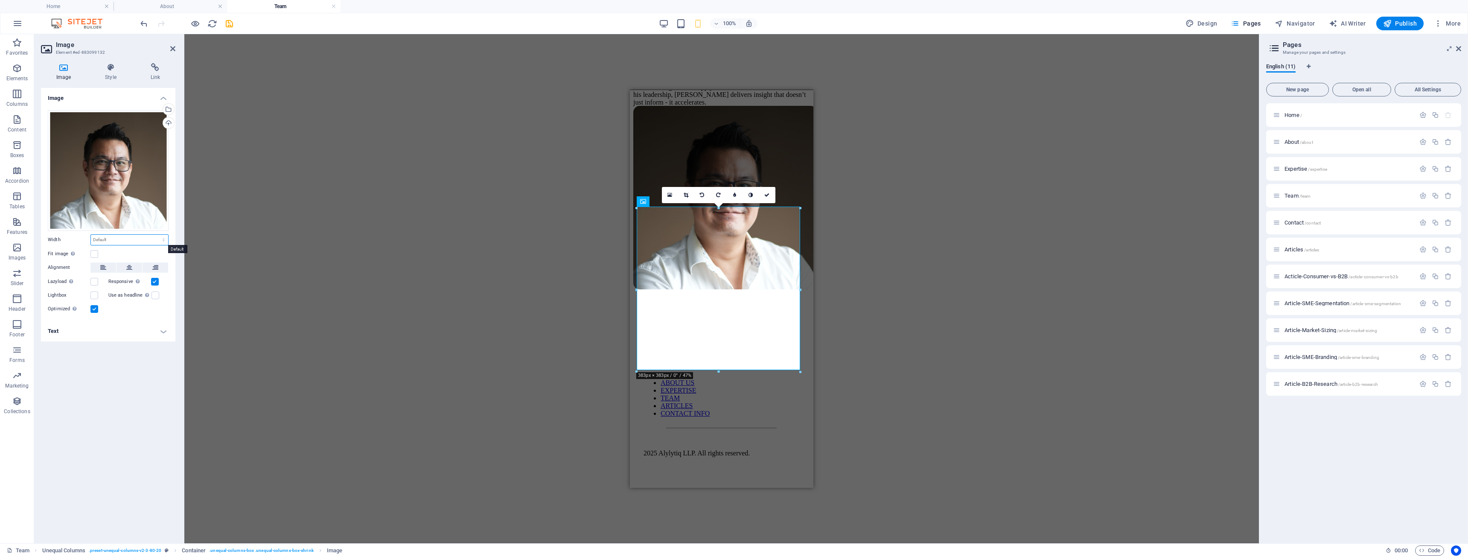
click at [114, 241] on select "Default auto px rem % em vh vw" at bounding box center [129, 240] width 77 height 10
select select "%"
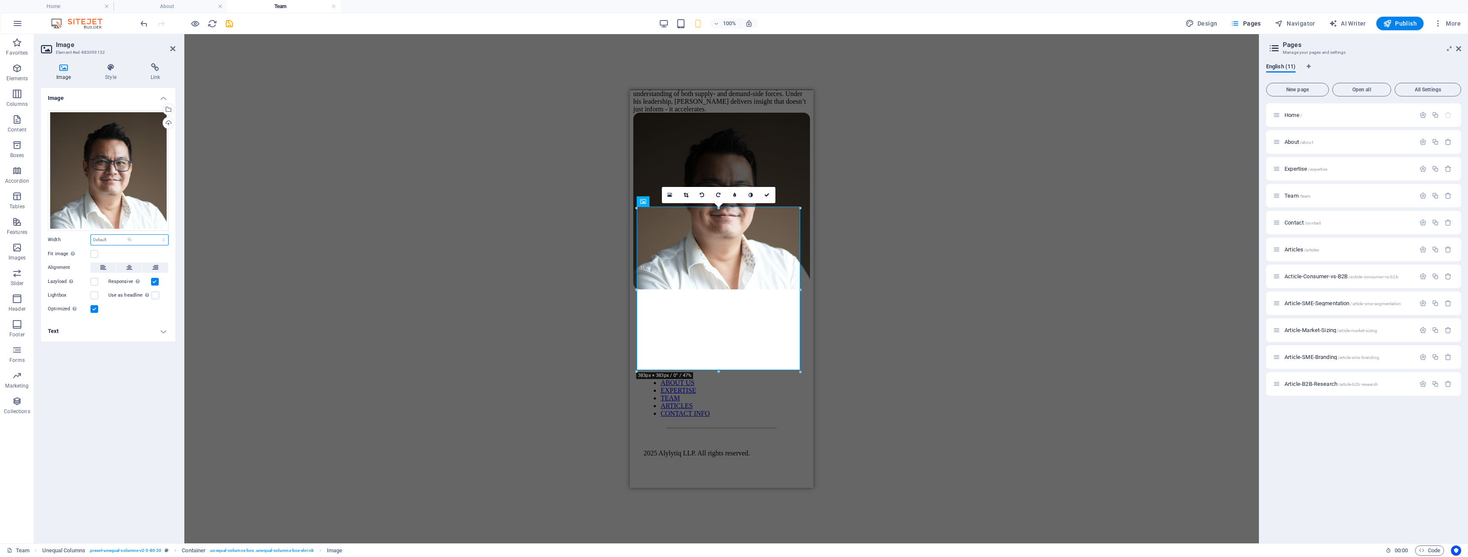
click at [156, 235] on select "Default auto px rem % em vh vw" at bounding box center [129, 240] width 77 height 10
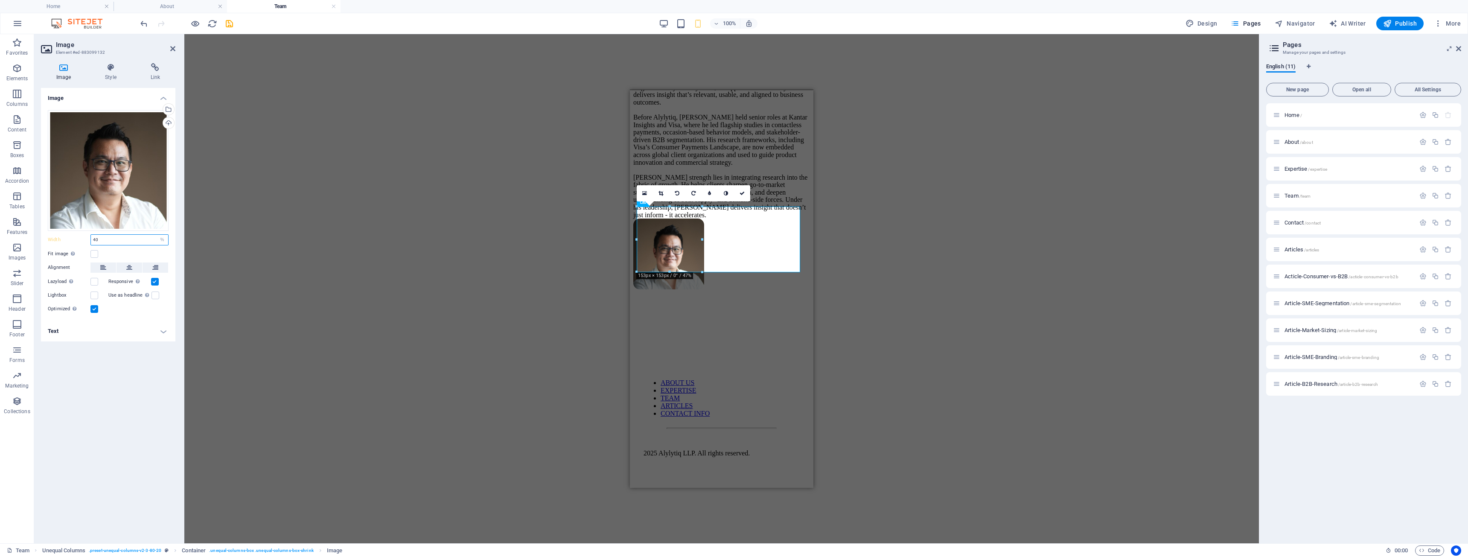
type input "40"
click at [103, 395] on div "Image Drag files here, click to choose files or select files from Files or our …" at bounding box center [108, 312] width 134 height 449
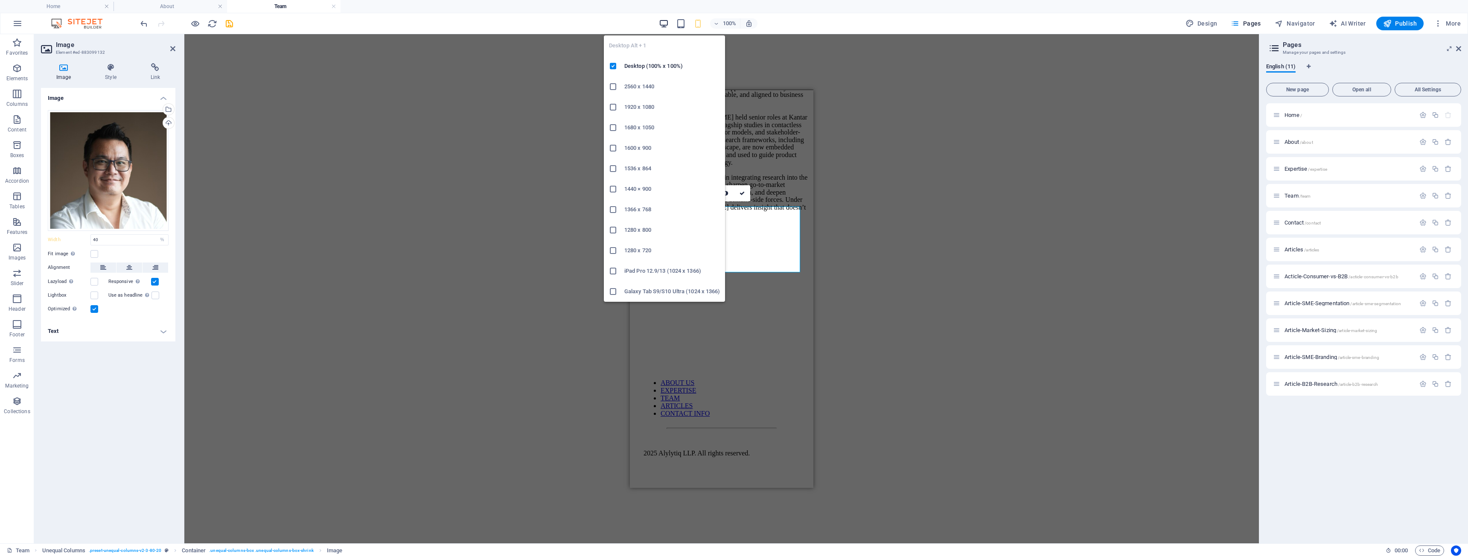
click at [667, 25] on icon "button" at bounding box center [664, 24] width 10 height 10
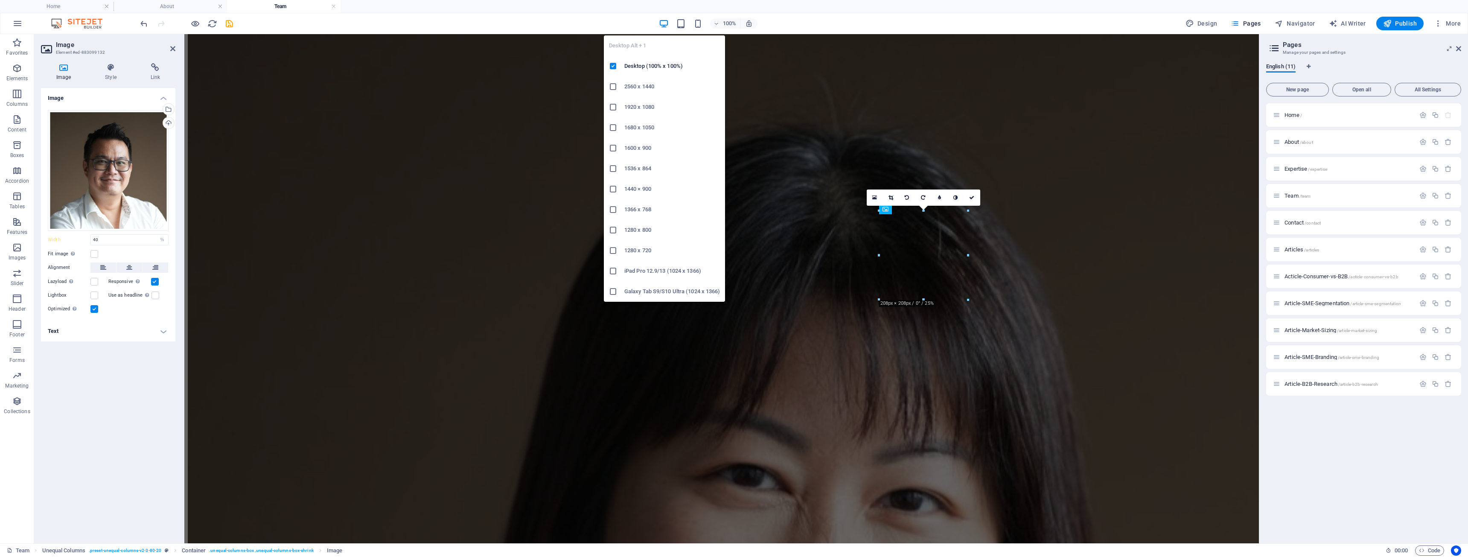
select select "DISABLED_OPTION_VALUE"
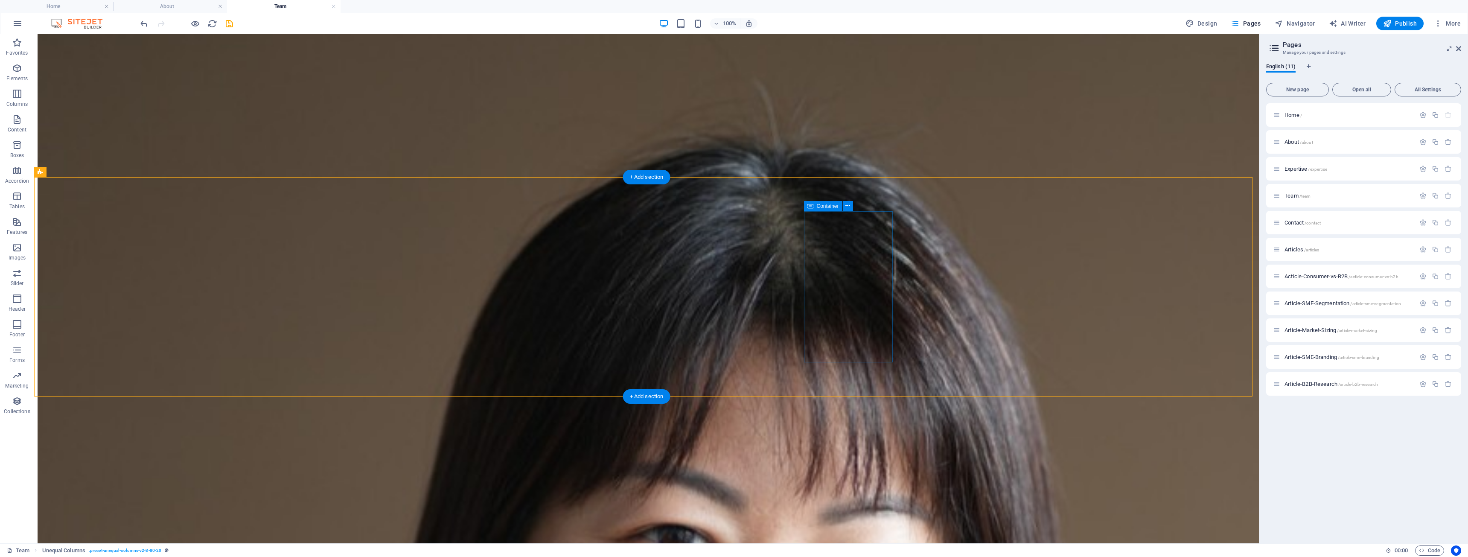
click at [845, 204] on button at bounding box center [848, 206] width 10 height 10
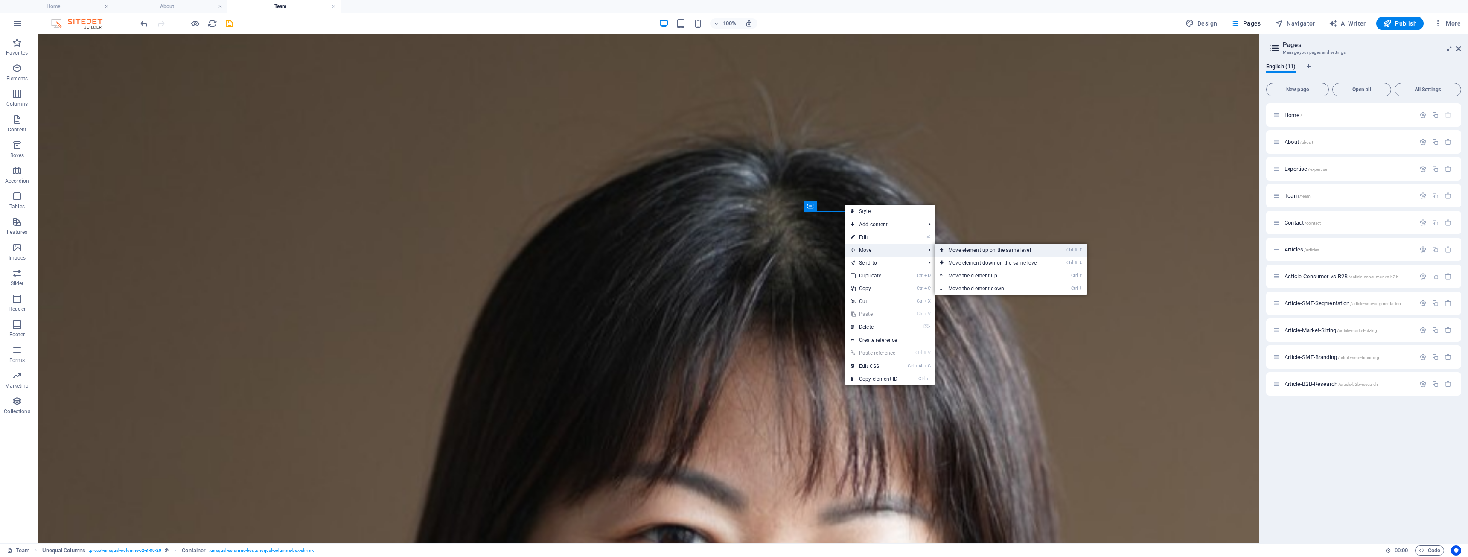
click at [971, 251] on link "Ctrl ⇧ ⬆ Move element up on the same level" at bounding box center [995, 250] width 120 height 13
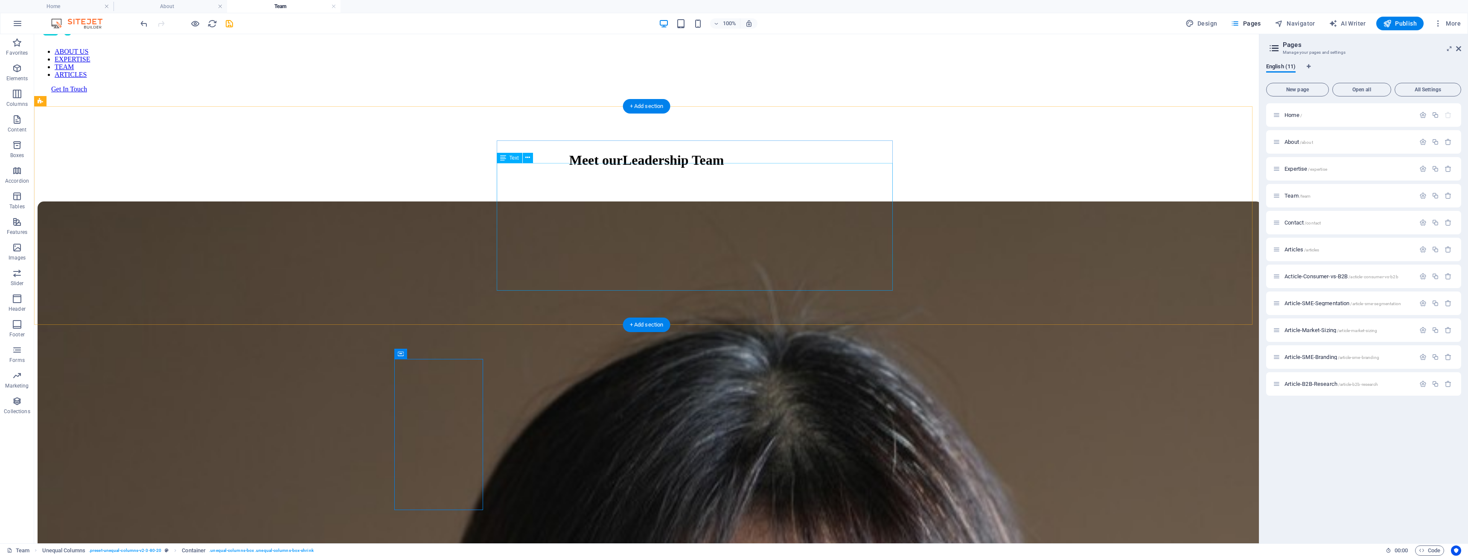
scroll to position [85, 0]
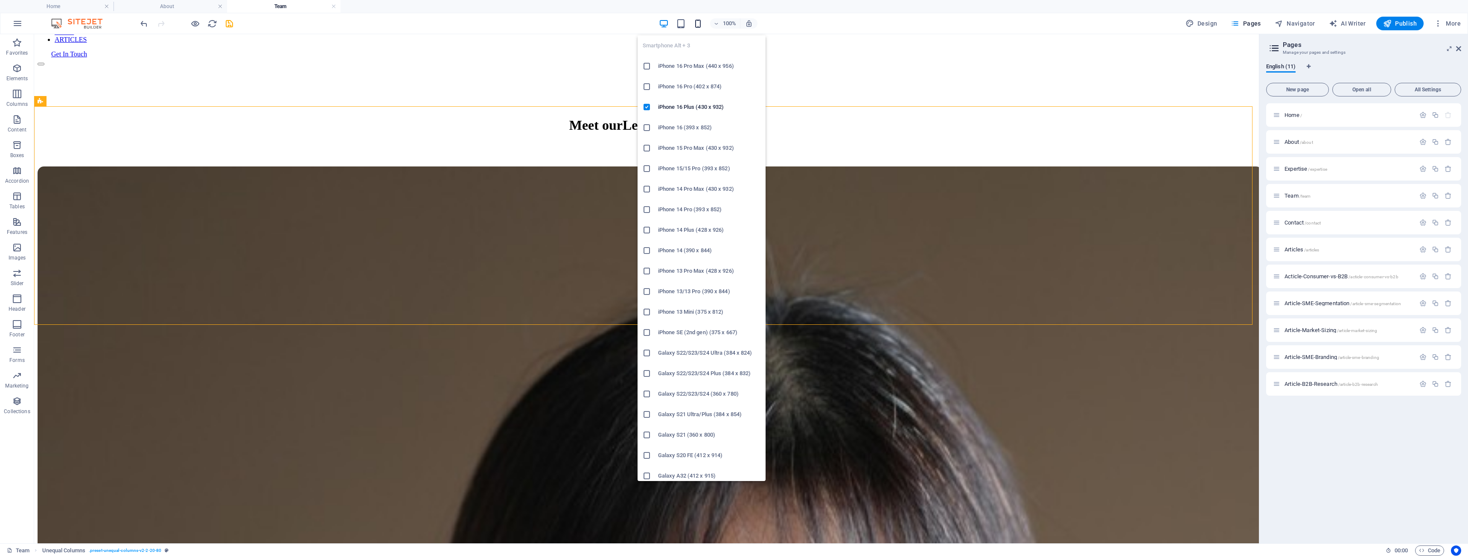
click at [699, 25] on icon "button" at bounding box center [698, 24] width 10 height 10
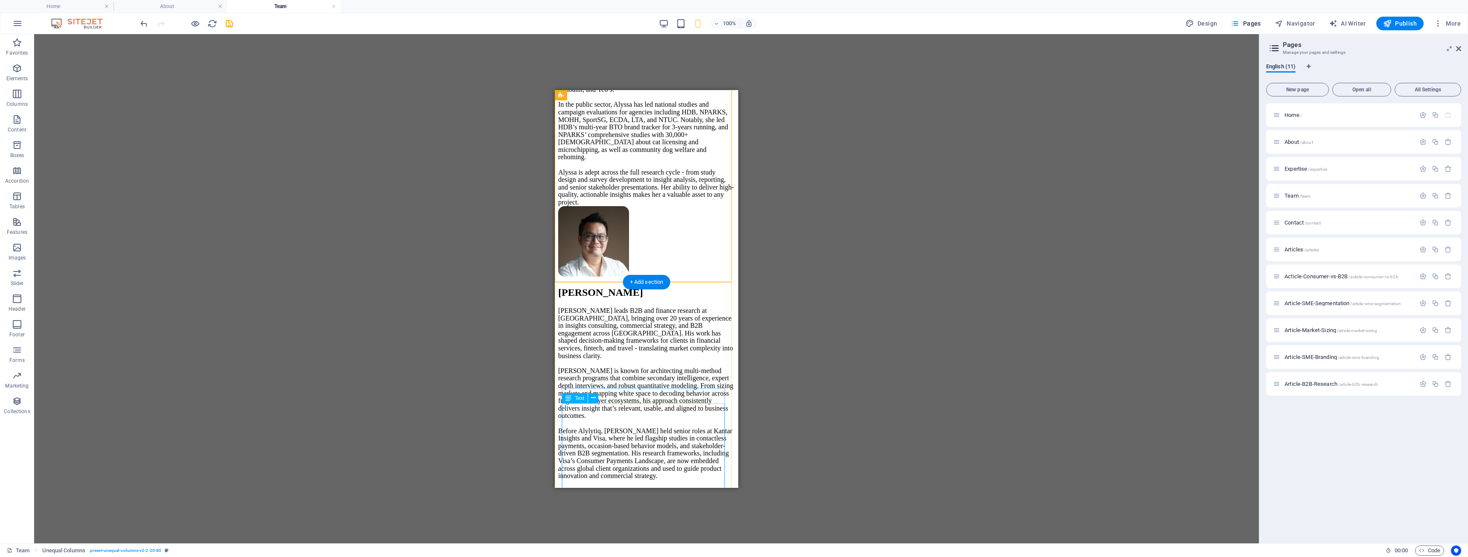
scroll to position [276, 0]
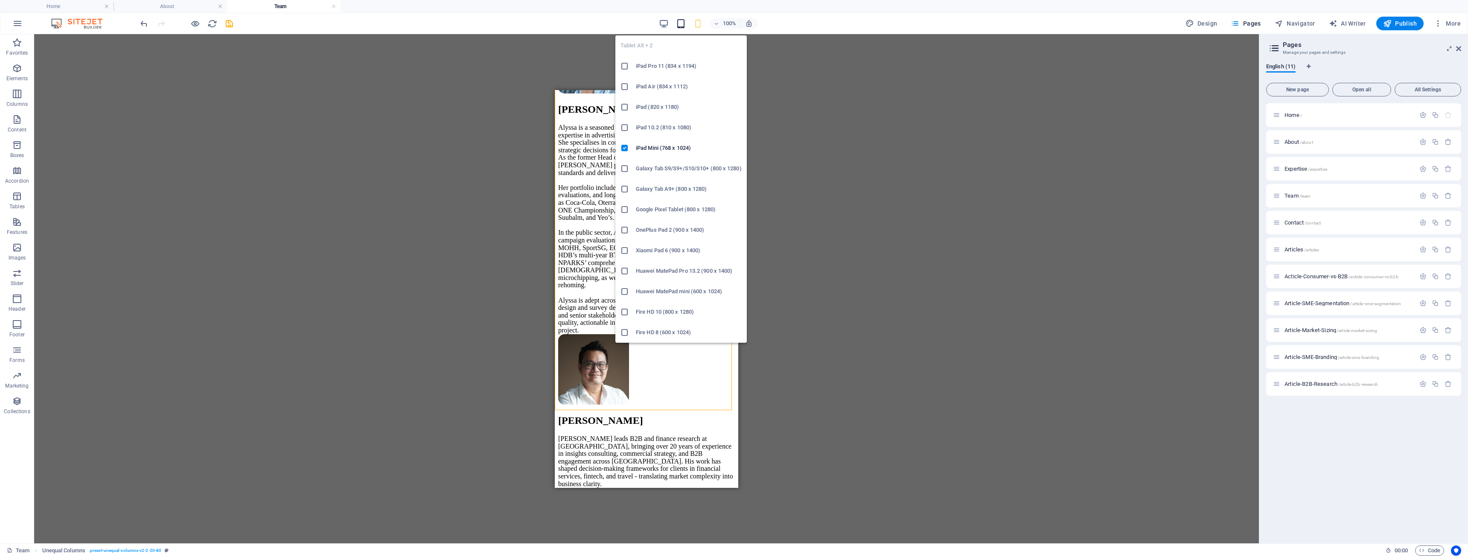
click at [682, 23] on icon "button" at bounding box center [681, 24] width 10 height 10
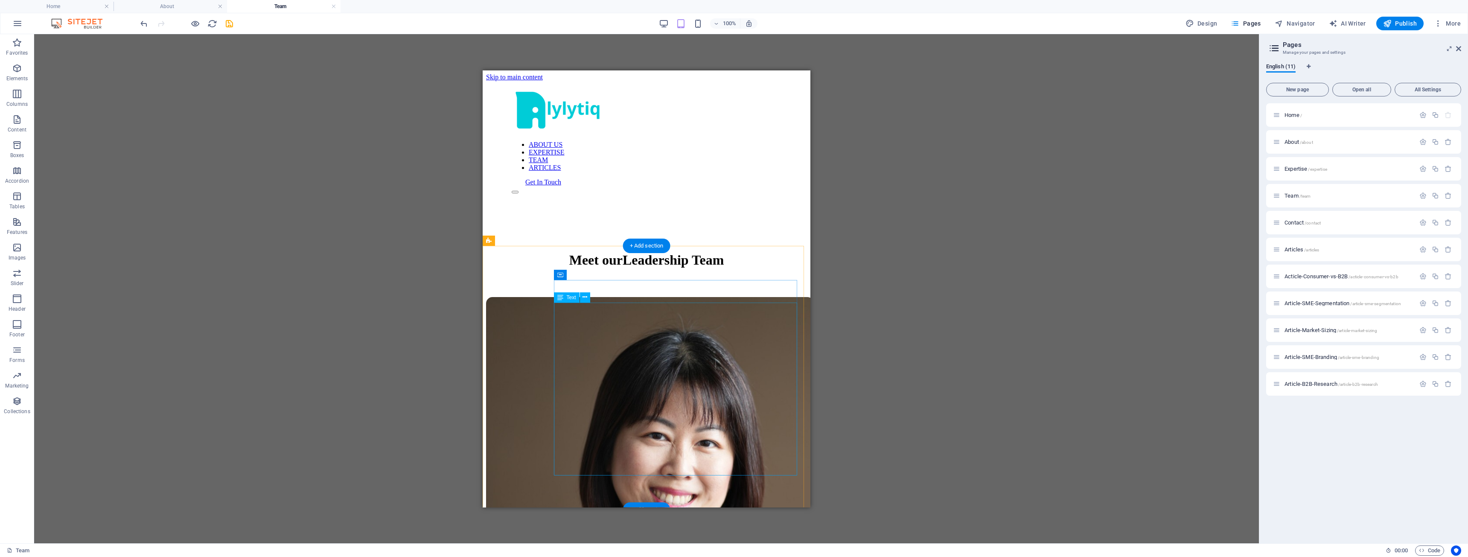
scroll to position [0, 0]
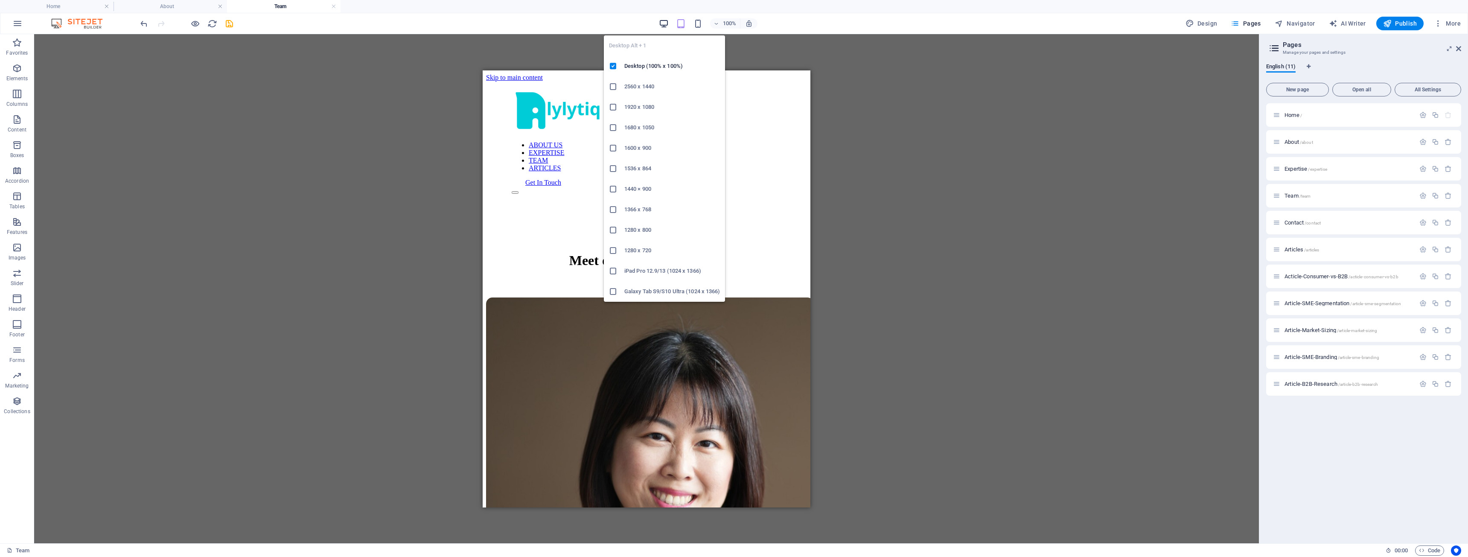
click at [664, 24] on icon "button" at bounding box center [664, 24] width 10 height 10
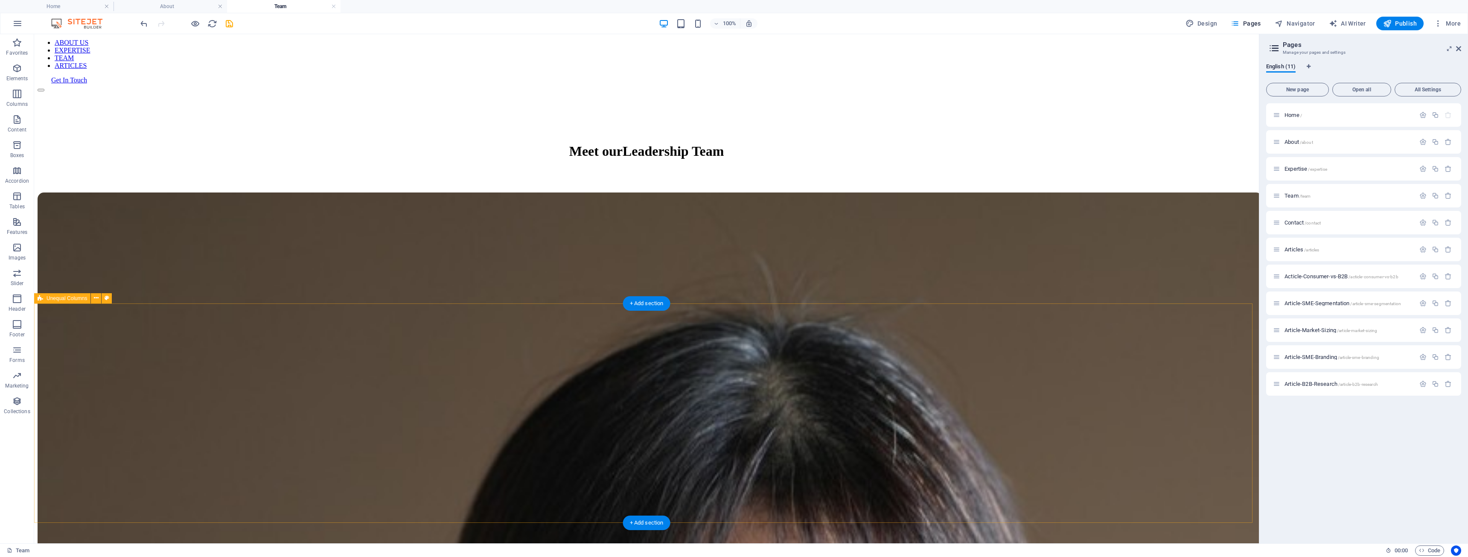
scroll to position [128, 0]
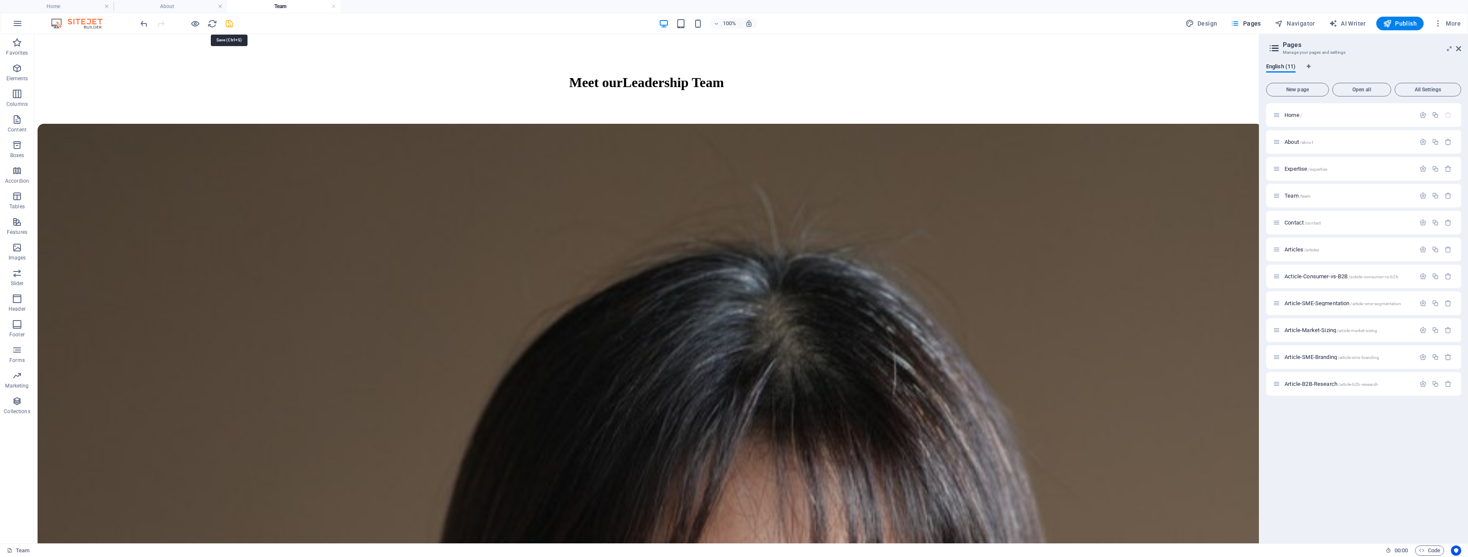
click at [230, 25] on icon "save" at bounding box center [229, 24] width 10 height 10
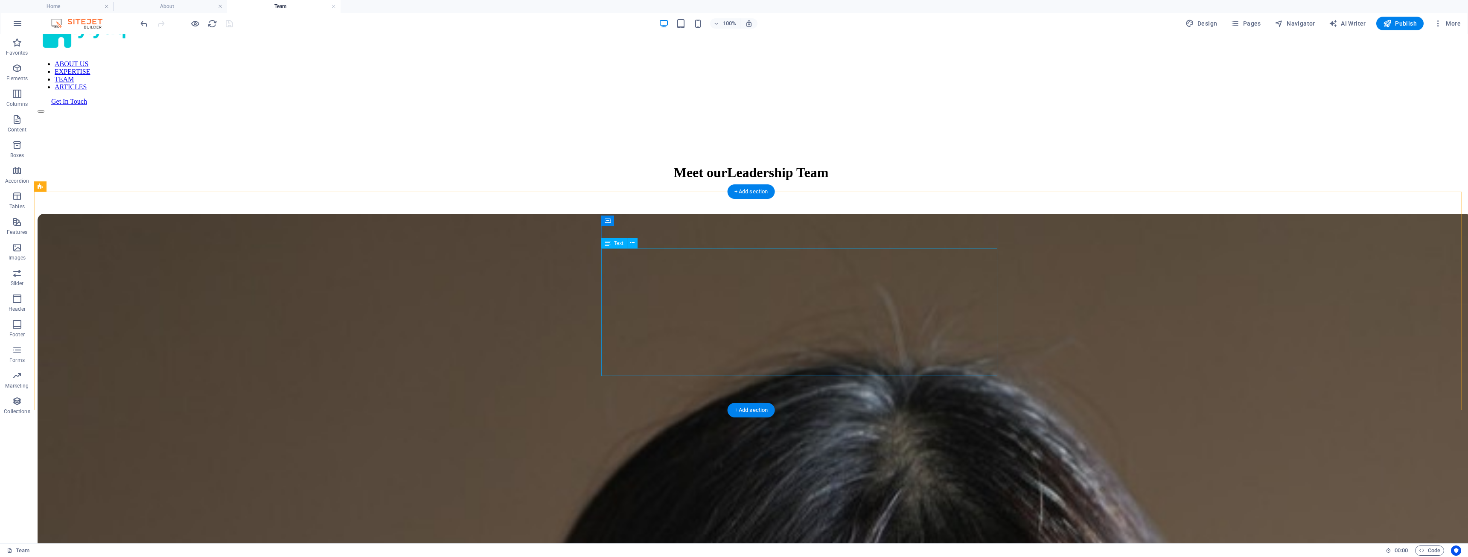
scroll to position [0, 0]
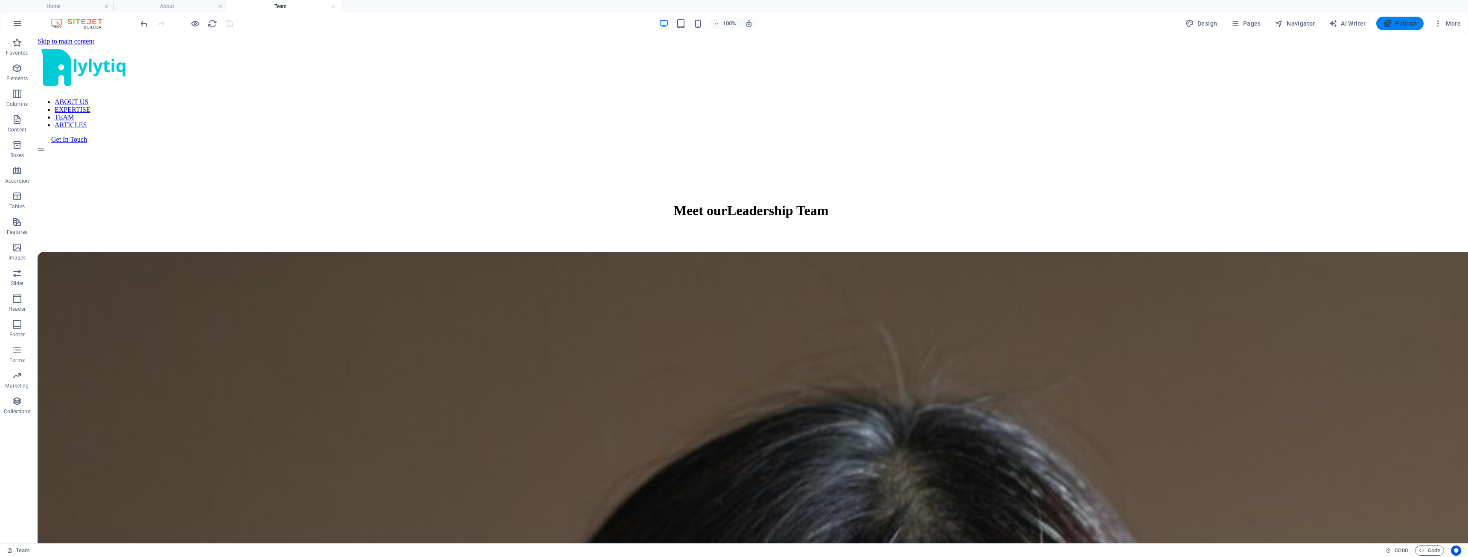
click at [1391, 25] on icon "button" at bounding box center [1387, 23] width 9 height 9
